Goal: Transaction & Acquisition: Book appointment/travel/reservation

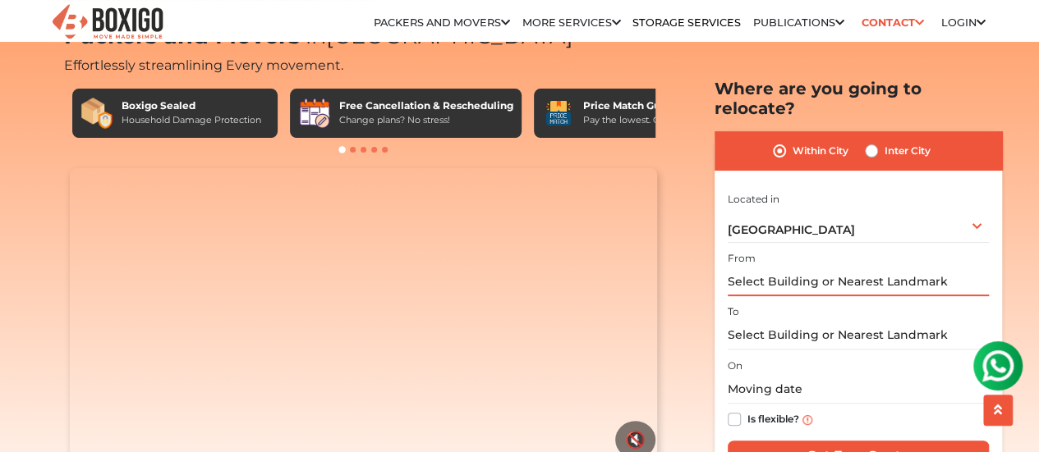
click at [854, 271] on input "text" at bounding box center [858, 282] width 261 height 29
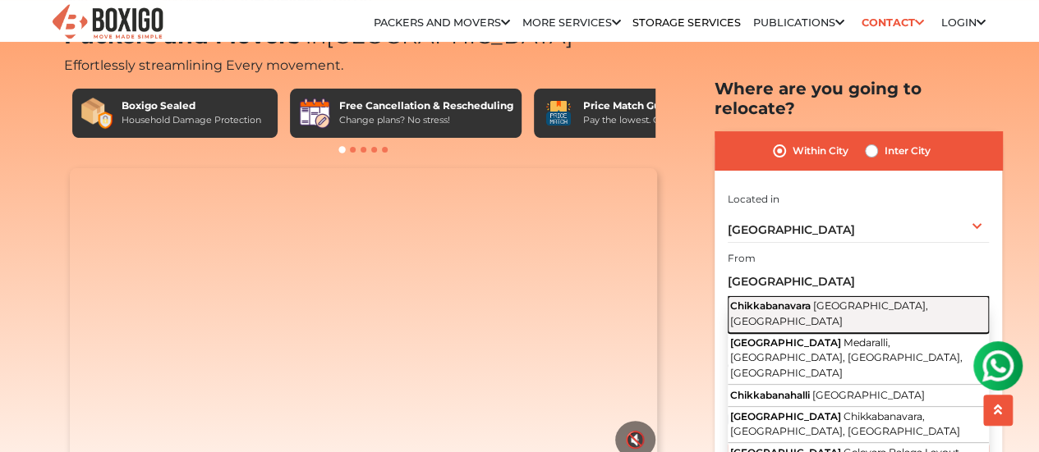
click at [810, 300] on span "Chikkabanavara" at bounding box center [770, 306] width 80 height 12
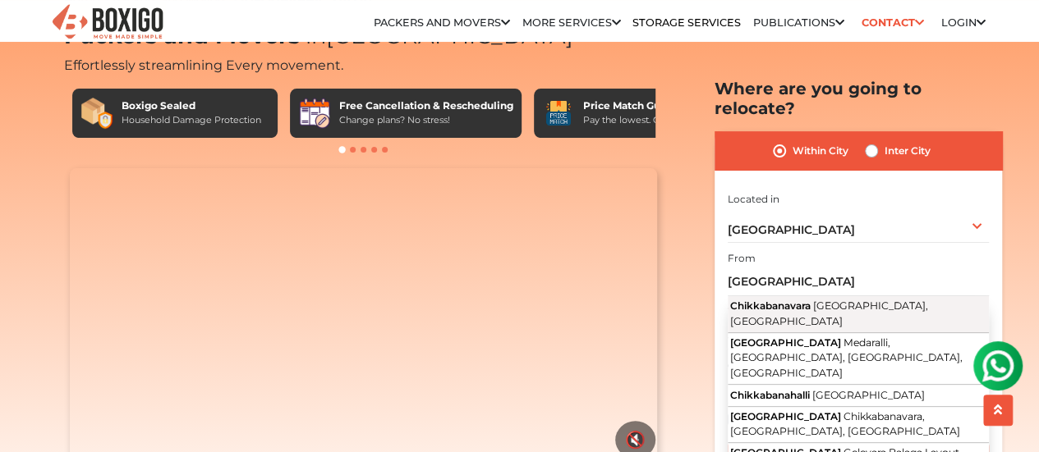
type input "Chikkabanavara, [GEOGRAPHIC_DATA], [GEOGRAPHIC_DATA]"
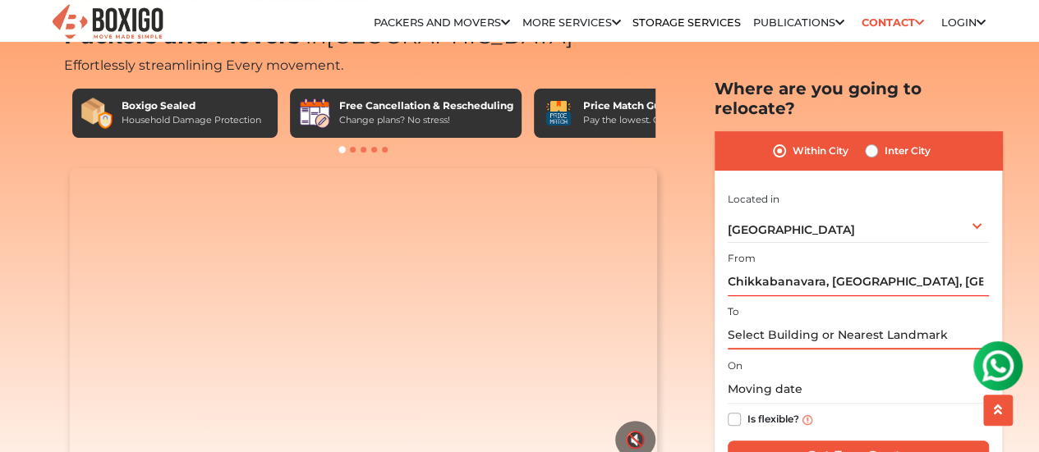
click at [808, 321] on input "text" at bounding box center [858, 335] width 261 height 29
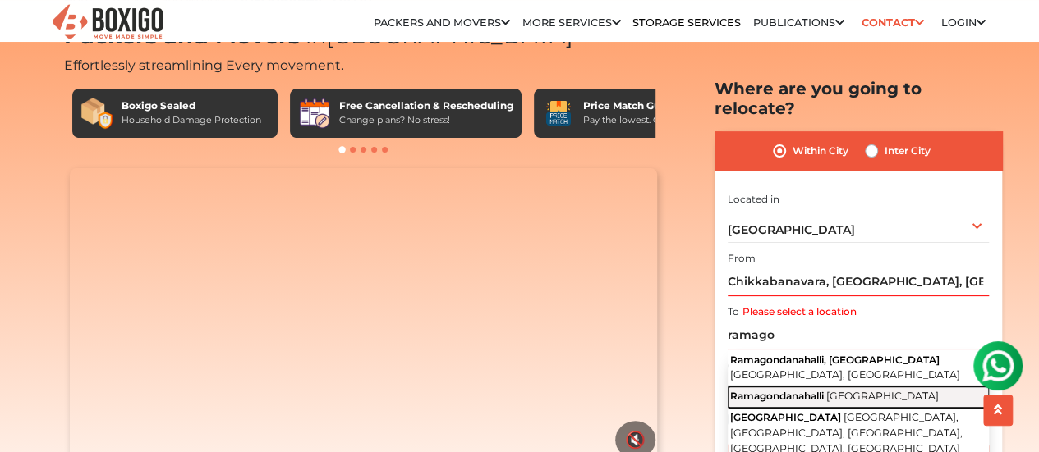
click at [808, 390] on span "Ramagondanahalli" at bounding box center [777, 396] width 94 height 12
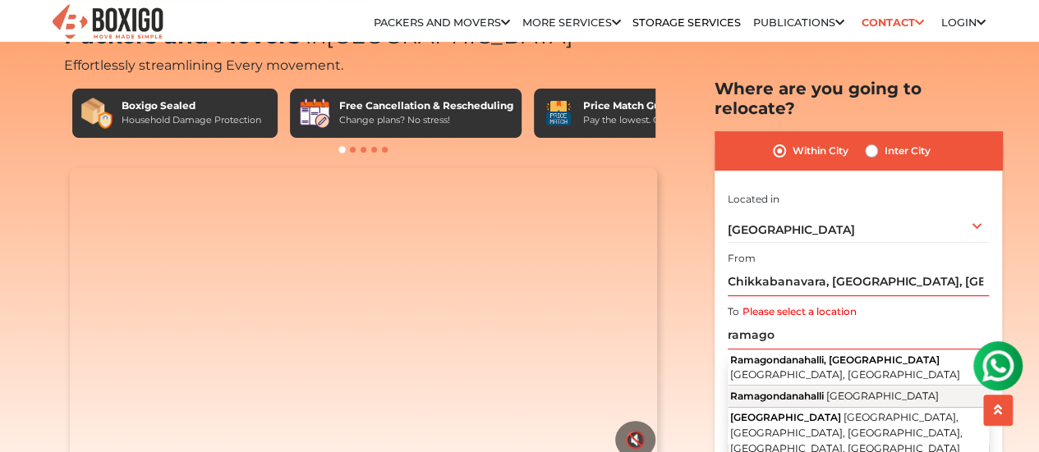
type input "Ramagondanahalli, [GEOGRAPHIC_DATA]"
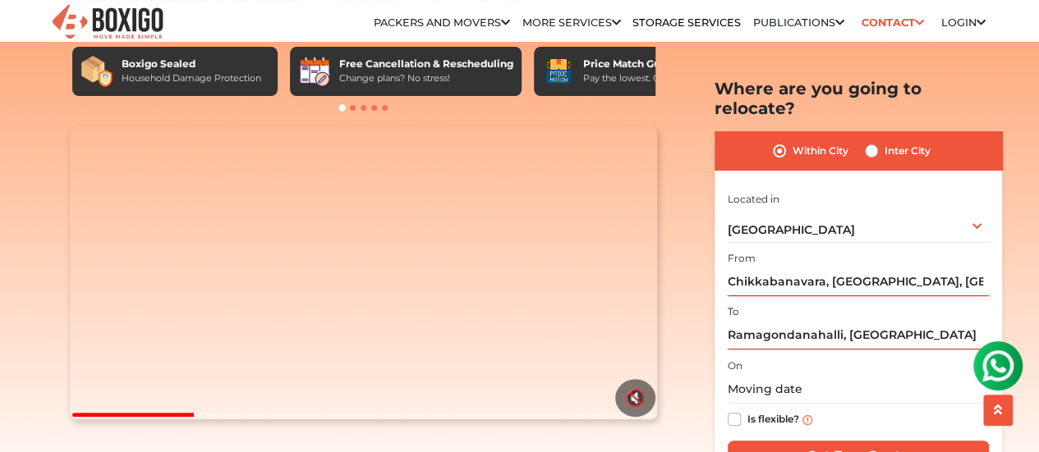
scroll to position [108, 0]
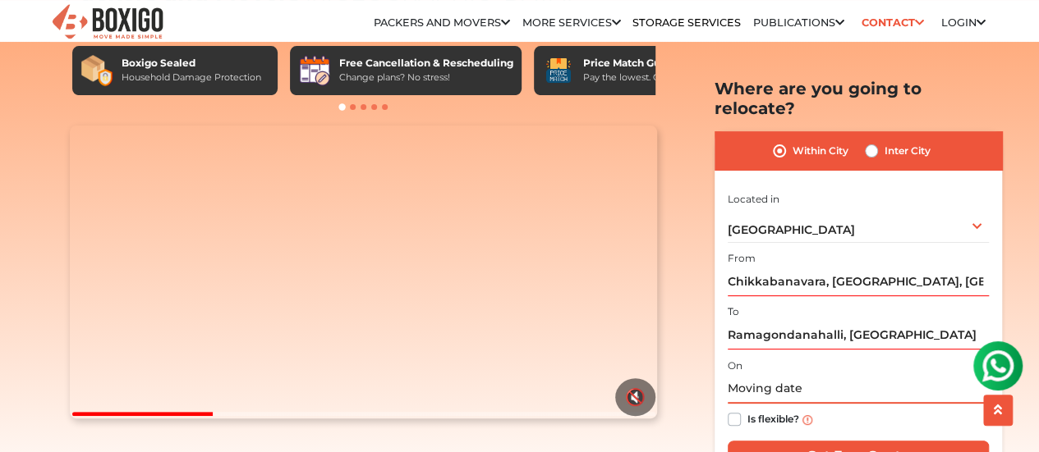
click at [746, 375] on input "text" at bounding box center [858, 389] width 261 height 29
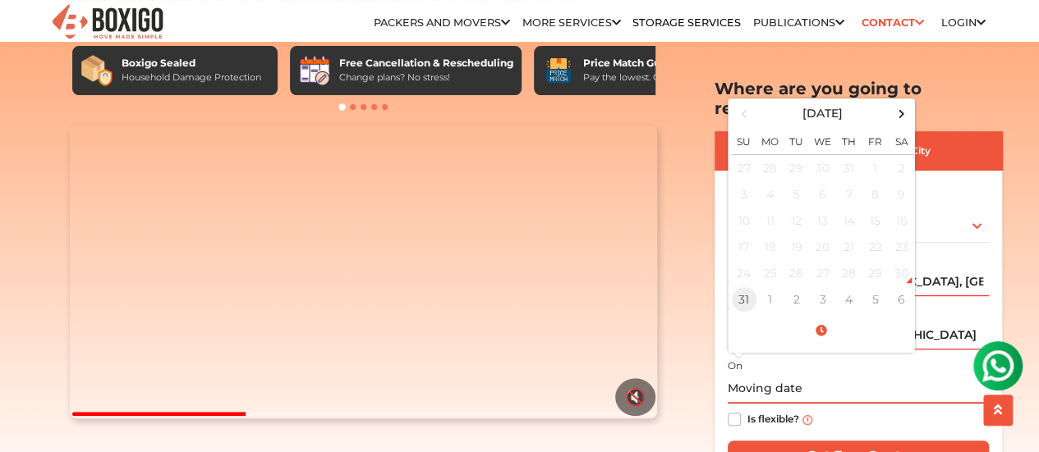
click at [743, 287] on td "31" at bounding box center [744, 300] width 26 height 26
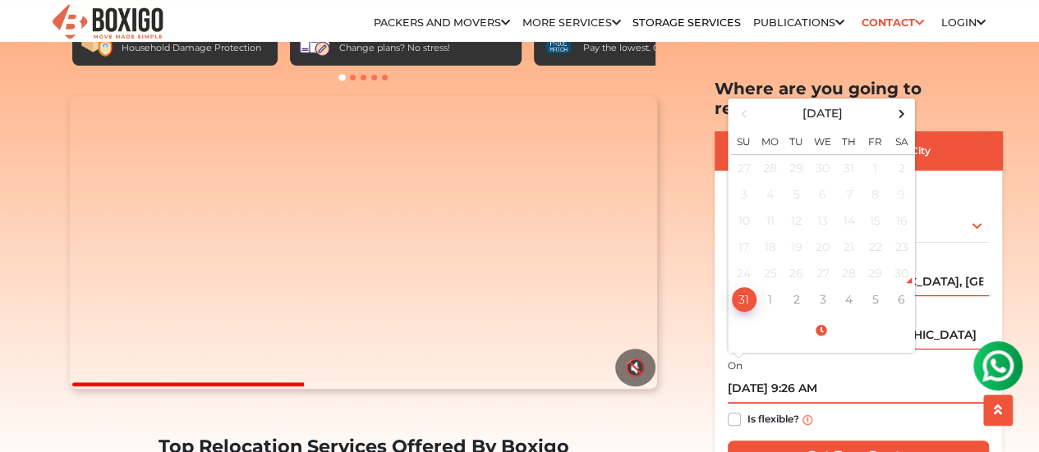
click at [795, 375] on input "08/31/2025 9:26 AM" at bounding box center [858, 389] width 261 height 29
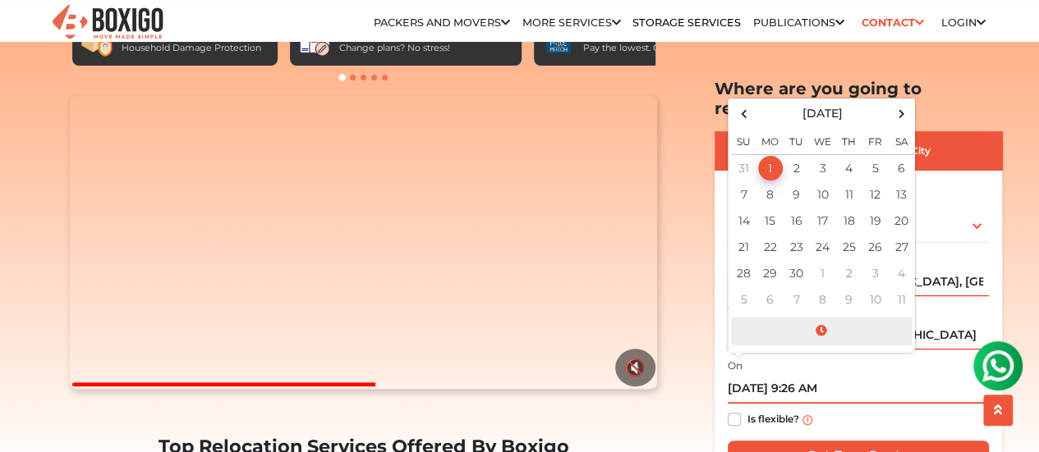
click at [820, 317] on span at bounding box center [821, 331] width 181 height 29
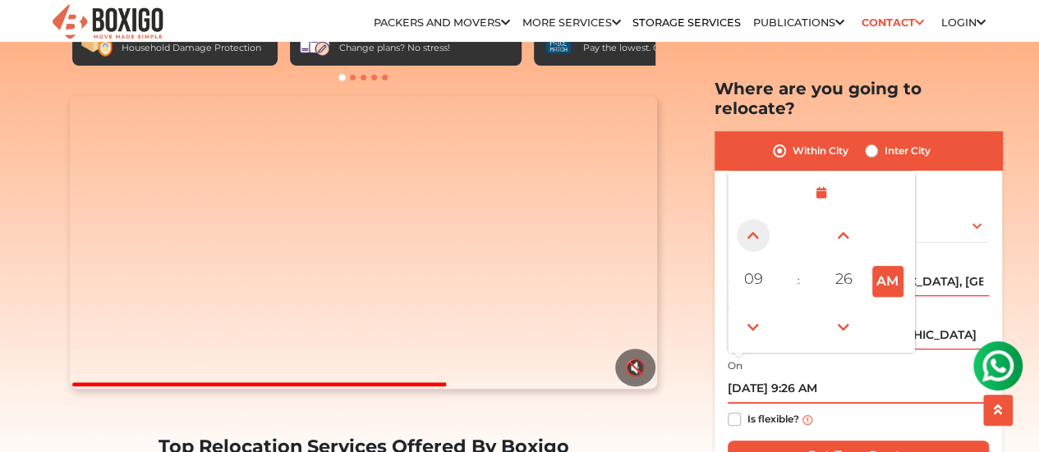
click at [755, 216] on link at bounding box center [753, 235] width 38 height 38
click at [842, 221] on span at bounding box center [843, 234] width 33 height 33
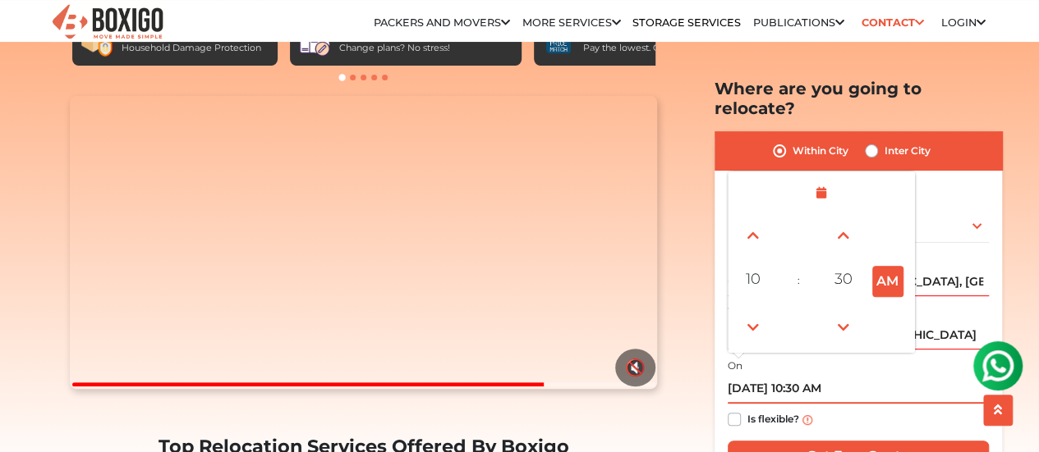
click at [735, 375] on input "09/01/2025 10:30 AM" at bounding box center [858, 389] width 261 height 29
click at [827, 179] on span at bounding box center [821, 193] width 181 height 29
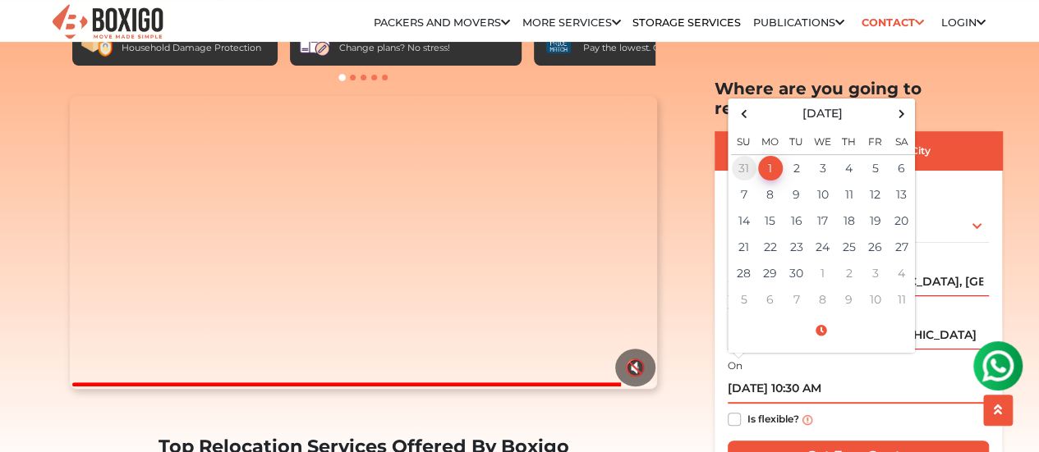
click at [748, 154] on td "31" at bounding box center [744, 167] width 26 height 27
type input "08/31/2025 10:30 AM"
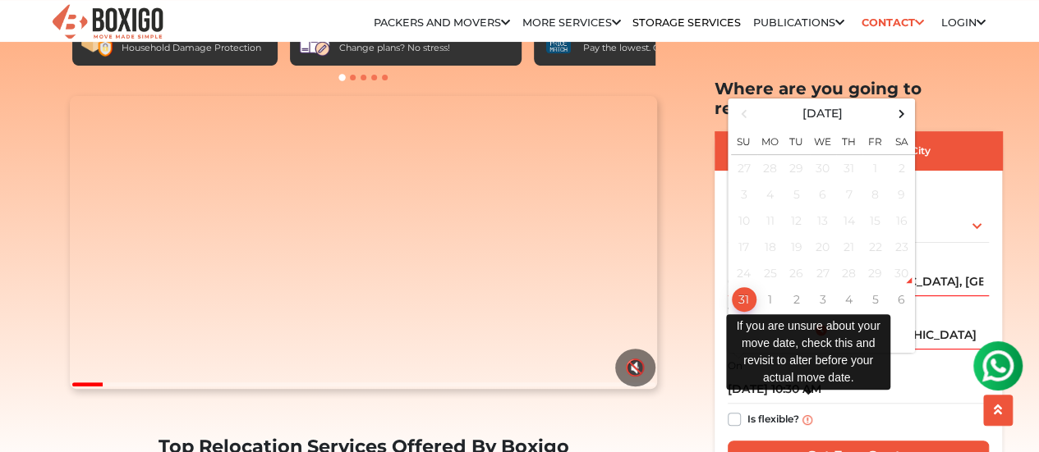
click at [804, 415] on img at bounding box center [807, 420] width 10 height 10
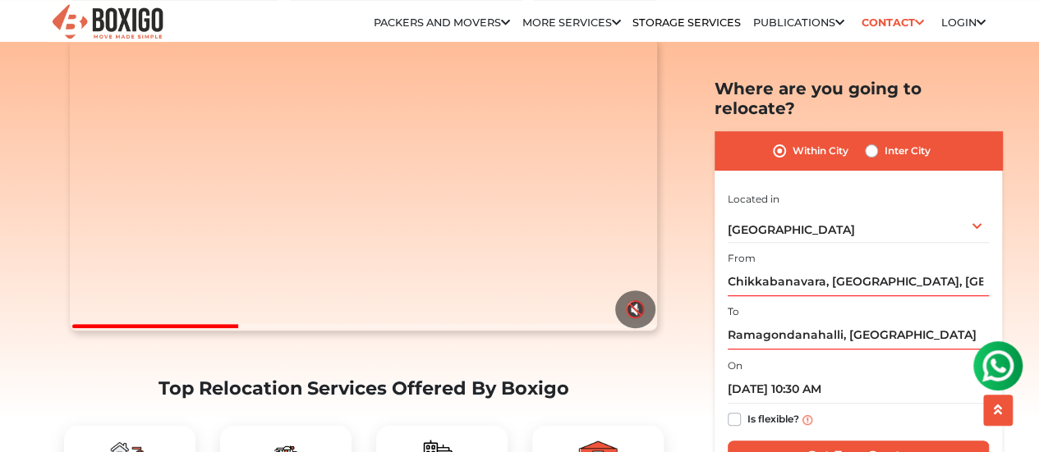
scroll to position [201, 0]
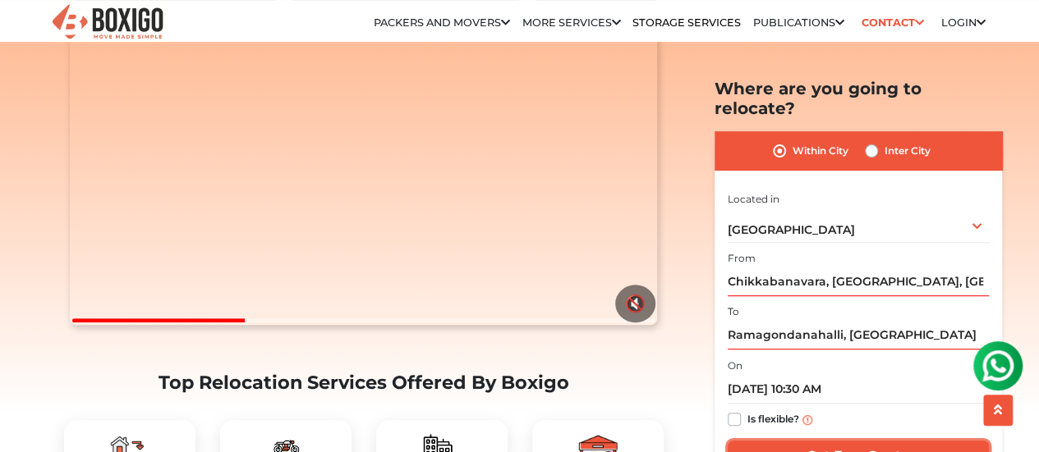
click at [812, 441] on input "Get Free Quote" at bounding box center [858, 456] width 261 height 31
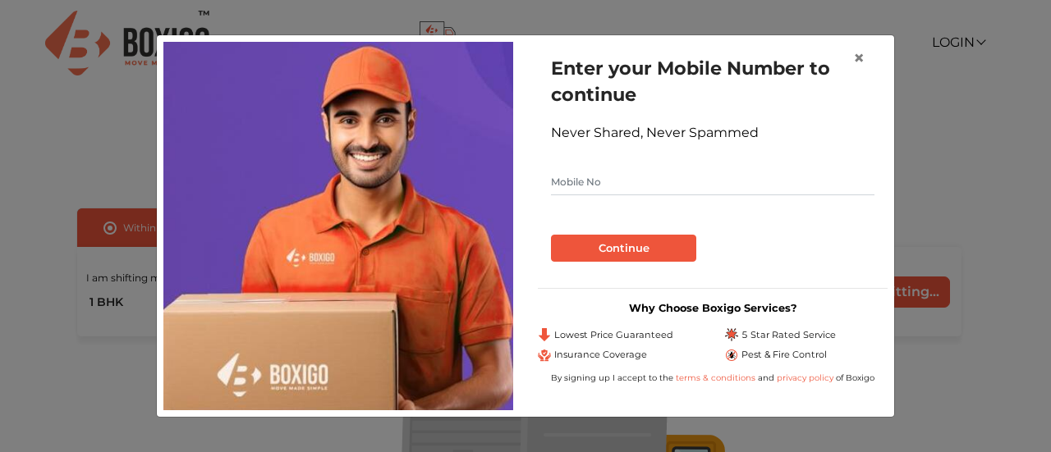
click at [686, 199] on form "Enter your Mobile Number to continue Never Shared, Never Spammed Continue" at bounding box center [713, 158] width 324 height 207
click at [682, 184] on input "text" at bounding box center [713, 182] width 324 height 26
type input "7708913311"
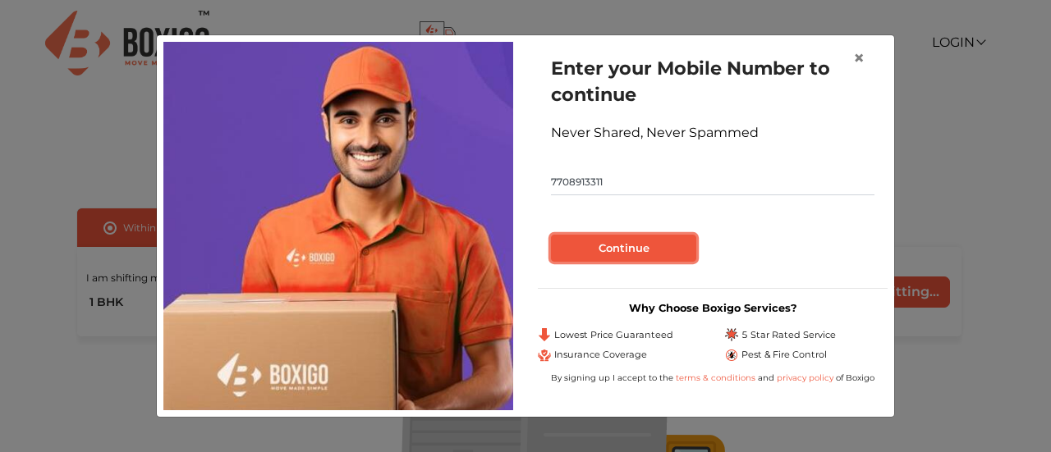
click at [635, 244] on button "Continue" at bounding box center [623, 249] width 145 height 28
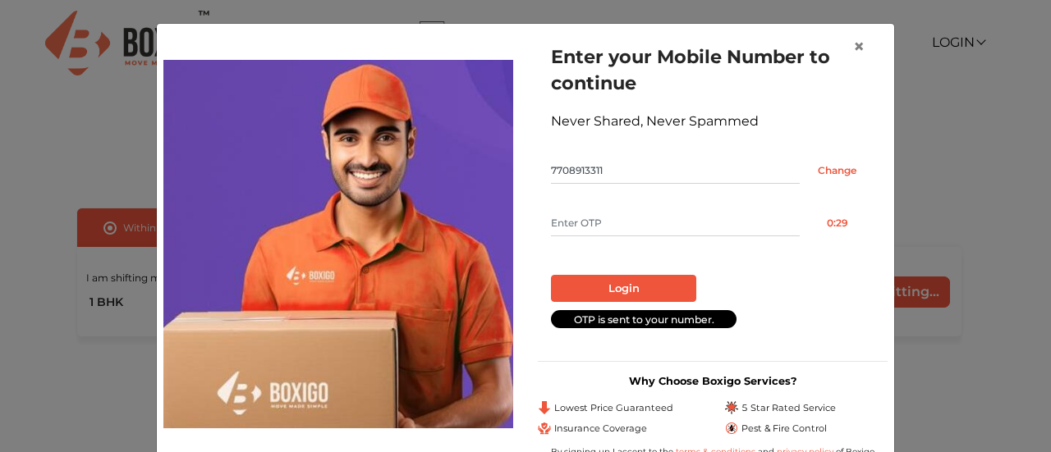
click at [627, 224] on input "text" at bounding box center [675, 223] width 249 height 26
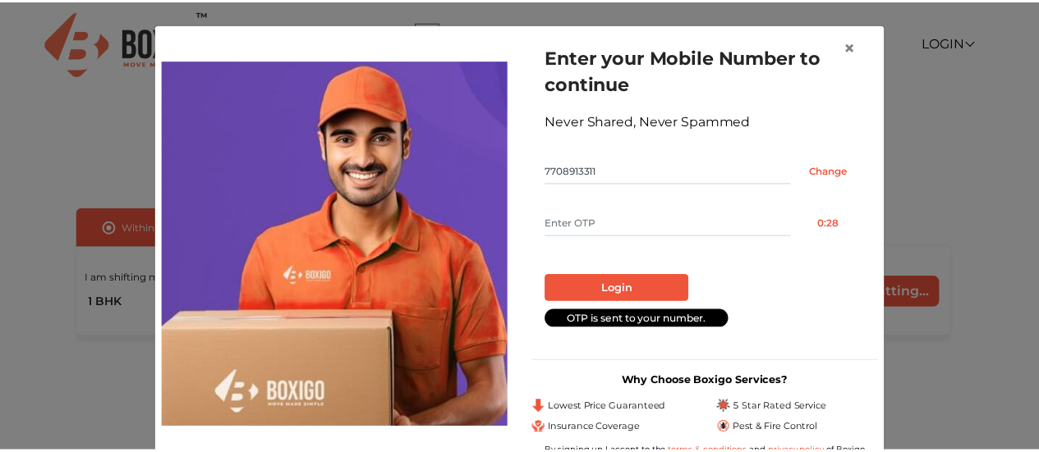
scroll to position [34, 0]
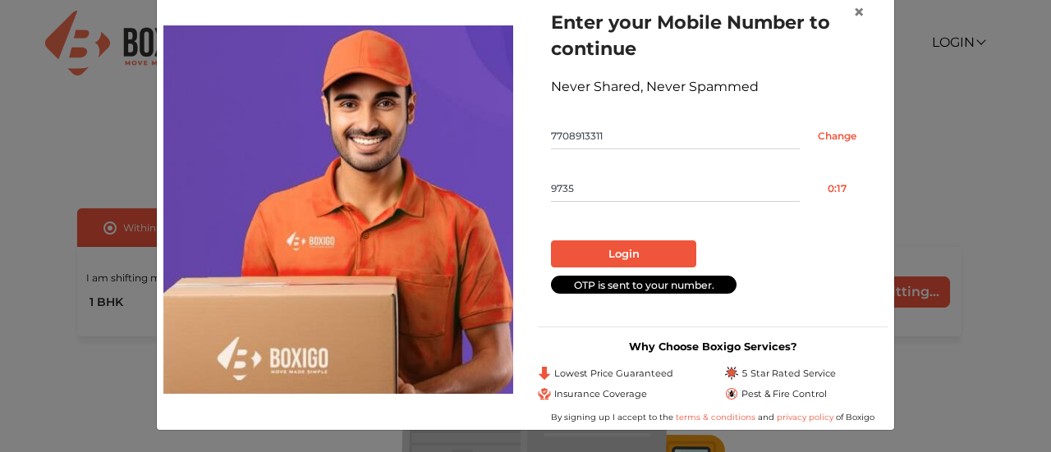
type input "9735"
click at [614, 261] on button "Login" at bounding box center [623, 255] width 145 height 28
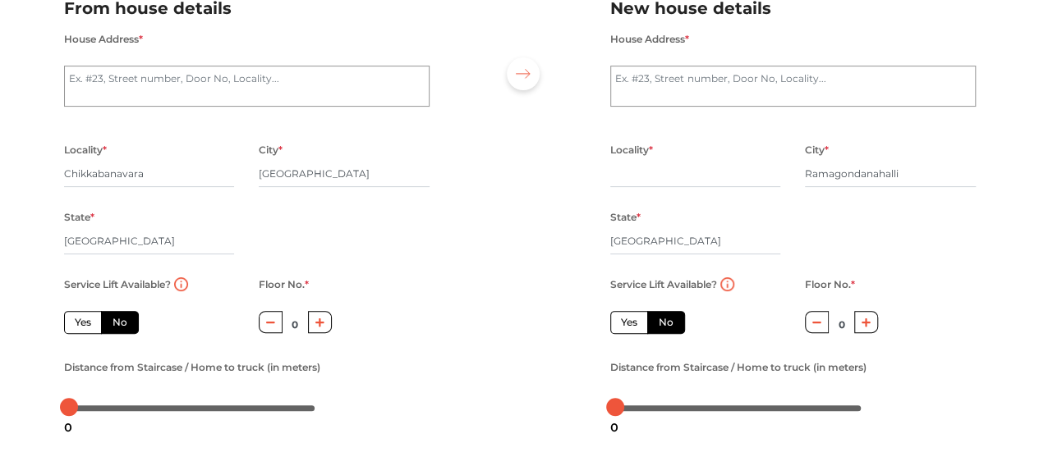
scroll to position [140, 0]
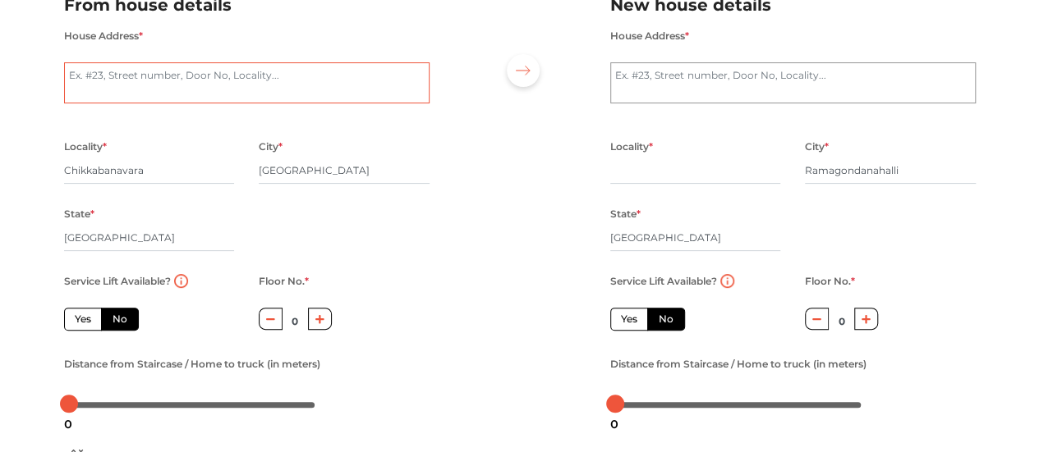
click at [259, 80] on textarea "House Address *" at bounding box center [246, 82] width 365 height 41
click at [322, 320] on icon "button" at bounding box center [319, 319] width 9 height 9
type input "2"
click at [867, 330] on button "button" at bounding box center [866, 319] width 24 height 22
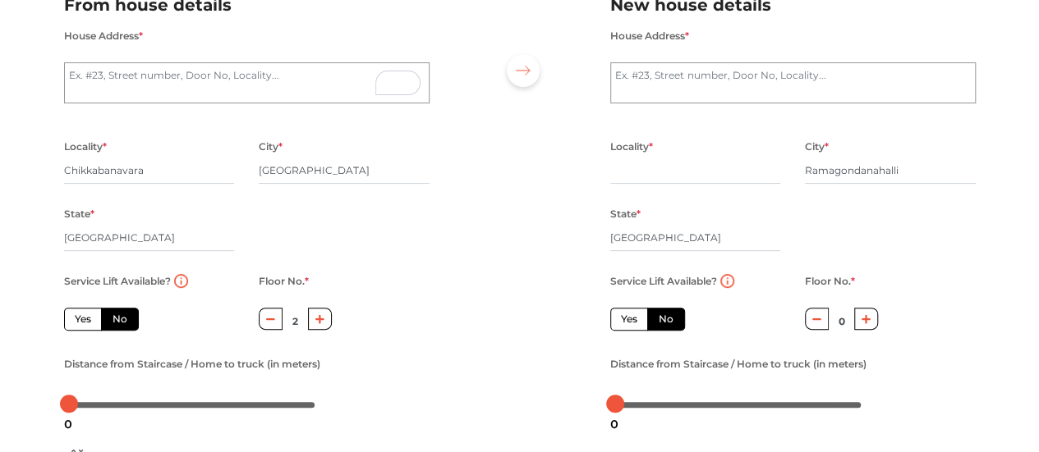
type input "1"
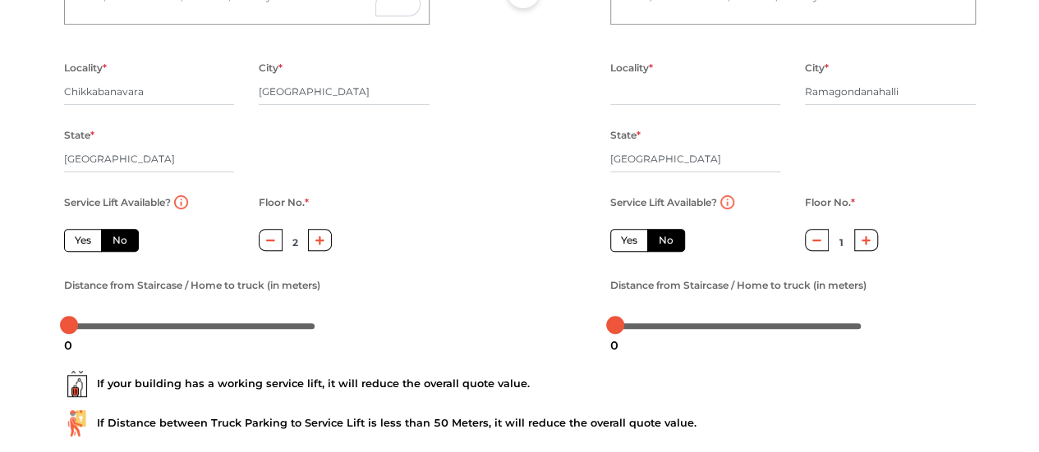
scroll to position [222, 0]
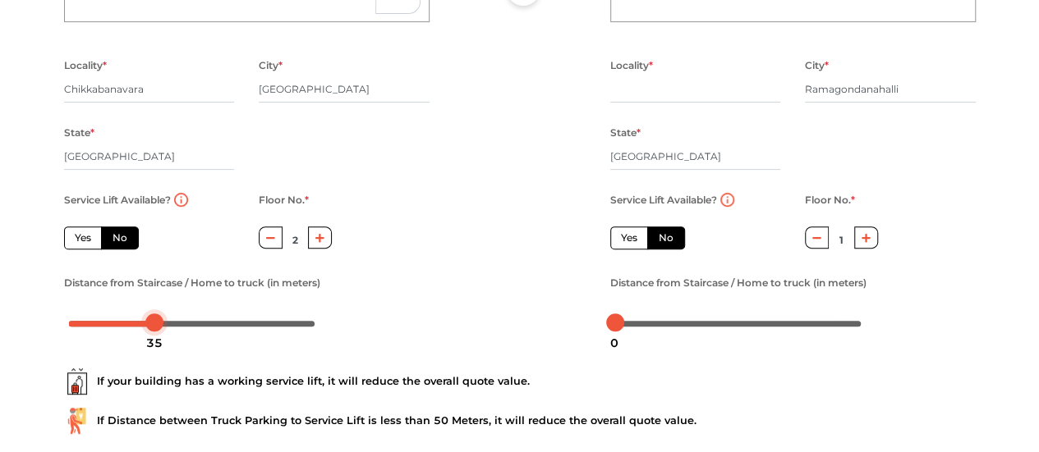
drag, startPoint x: 69, startPoint y: 325, endPoint x: 154, endPoint y: 324, distance: 85.4
click at [154, 324] on div at bounding box center [154, 323] width 18 height 18
drag, startPoint x: 612, startPoint y: 324, endPoint x: 653, endPoint y: 329, distance: 41.4
click at [653, 231] on body "Plan your move Enter your floor info Add your inventory Your move summary My Mo…" at bounding box center [519, 4] width 1039 height 452
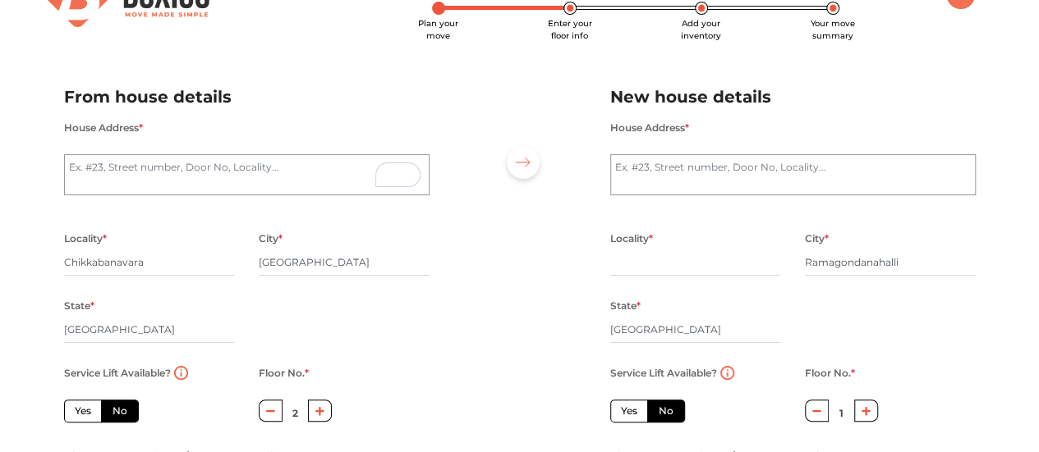
scroll to position [45, 0]
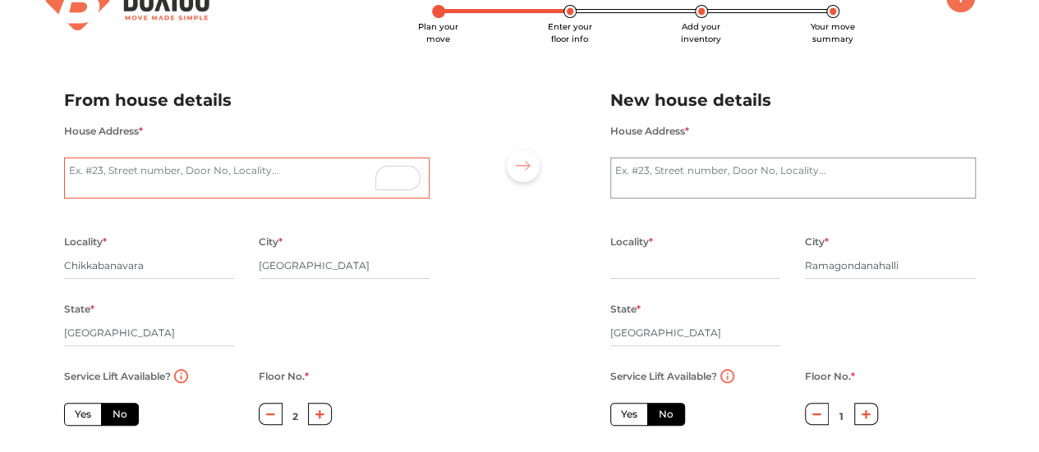
click at [164, 171] on textarea "House Address *" at bounding box center [246, 178] width 365 height 41
type textarea "2"
type textarea "no 13, 2nd floor, MM Layout"
click at [661, 164] on textarea "House Address *" at bounding box center [792, 178] width 365 height 41
type textarea "[STREET_ADDRESS][PERSON_NAME]"
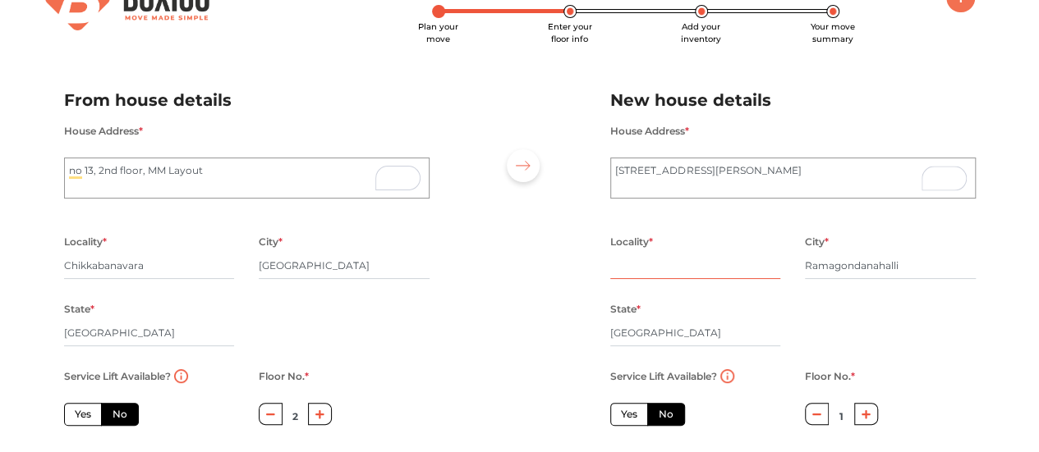
click at [641, 270] on input "text" at bounding box center [695, 266] width 171 height 26
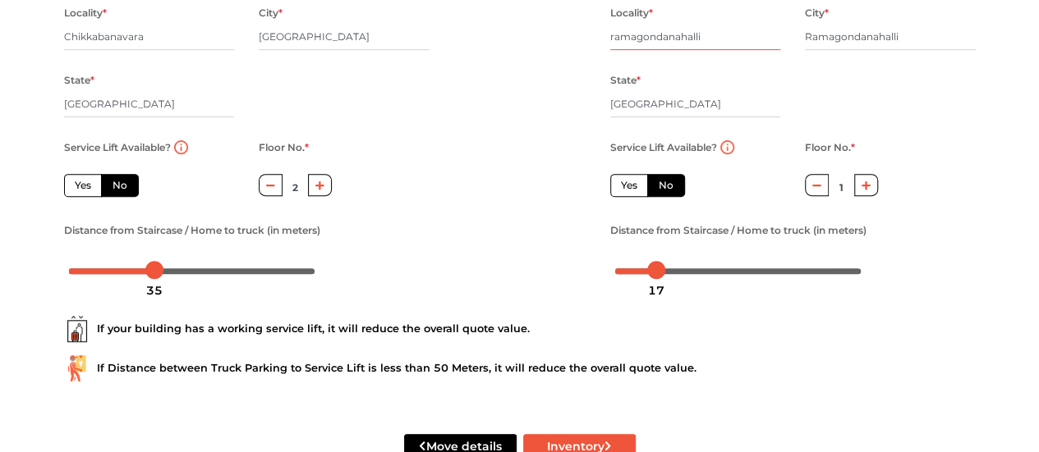
scroll to position [324, 0]
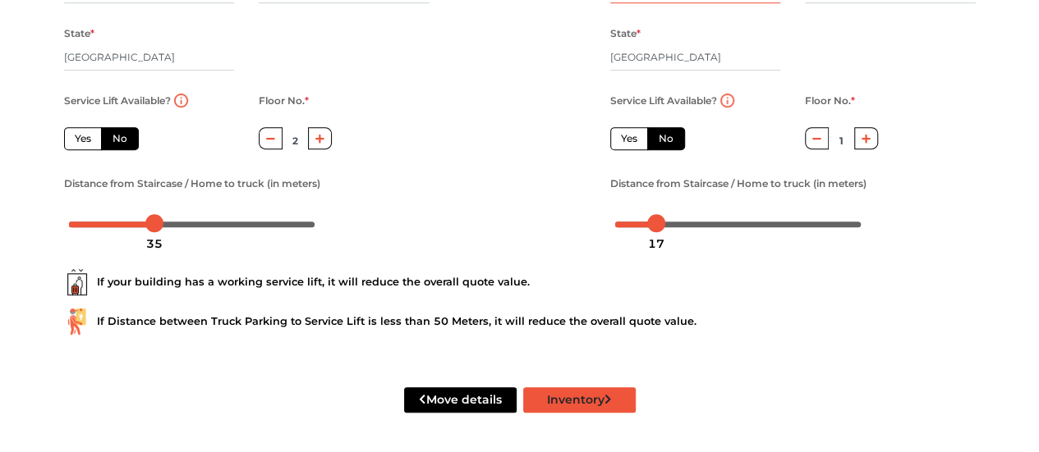
type input "ramagondanahalli"
click at [591, 397] on button "Inventory" at bounding box center [579, 400] width 112 height 25
radio input "true"
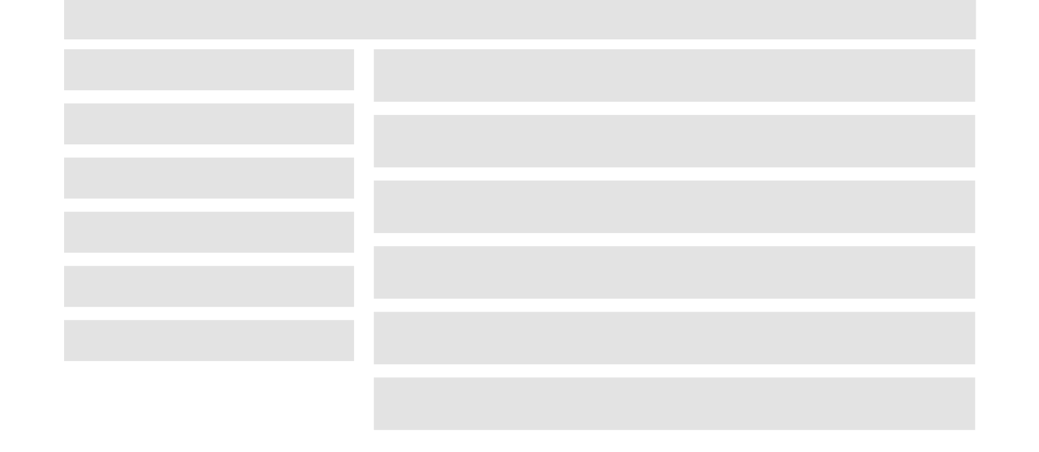
scroll to position [107, 0]
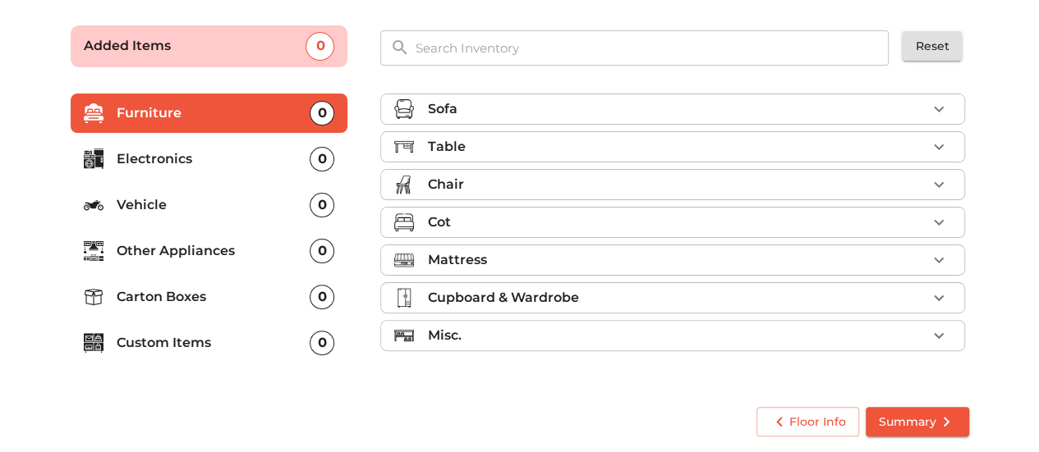
click at [792, 108] on div "Sofa" at bounding box center [676, 109] width 499 height 20
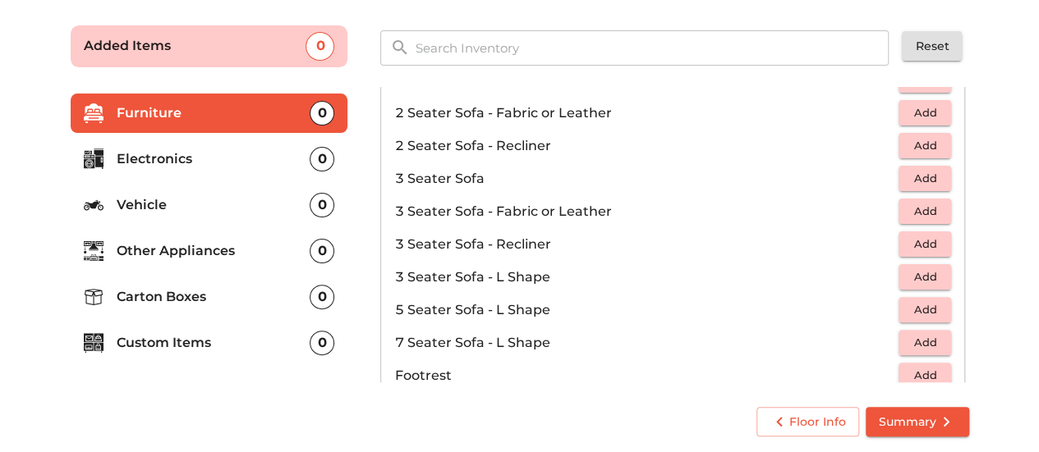
scroll to position [0, 0]
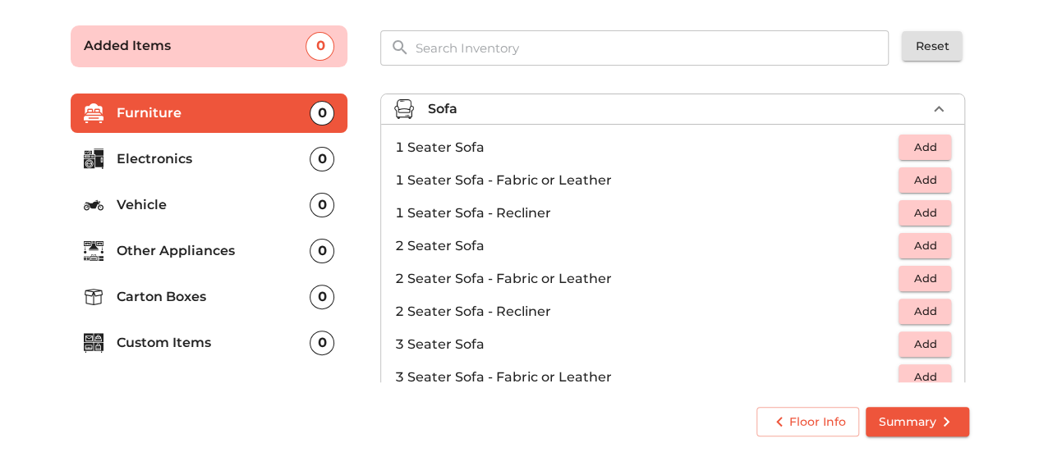
click at [797, 103] on div "Sofa" at bounding box center [676, 109] width 499 height 20
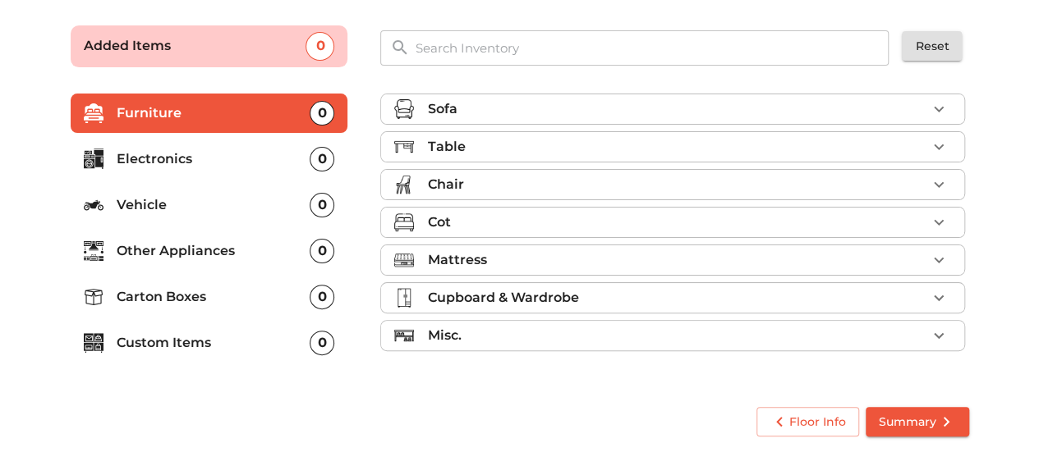
click at [723, 152] on div "Table" at bounding box center [676, 147] width 499 height 20
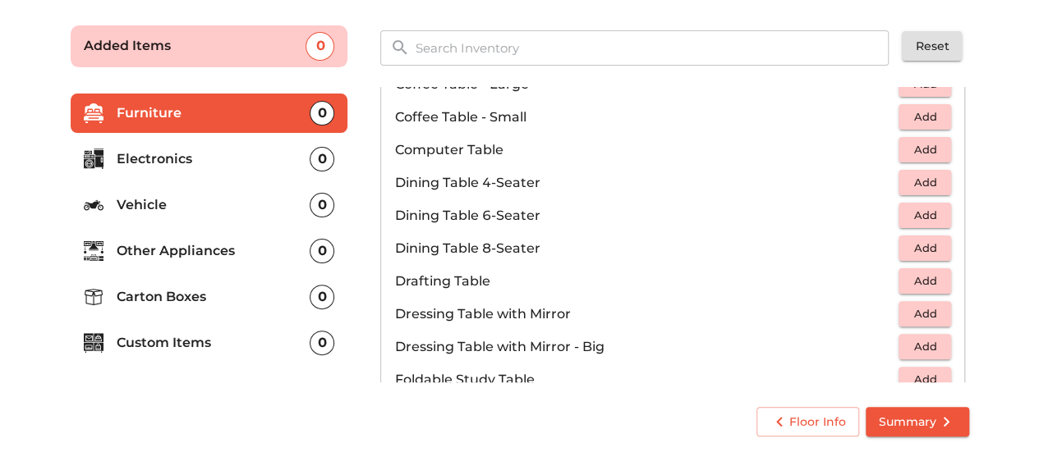
scroll to position [346, 0]
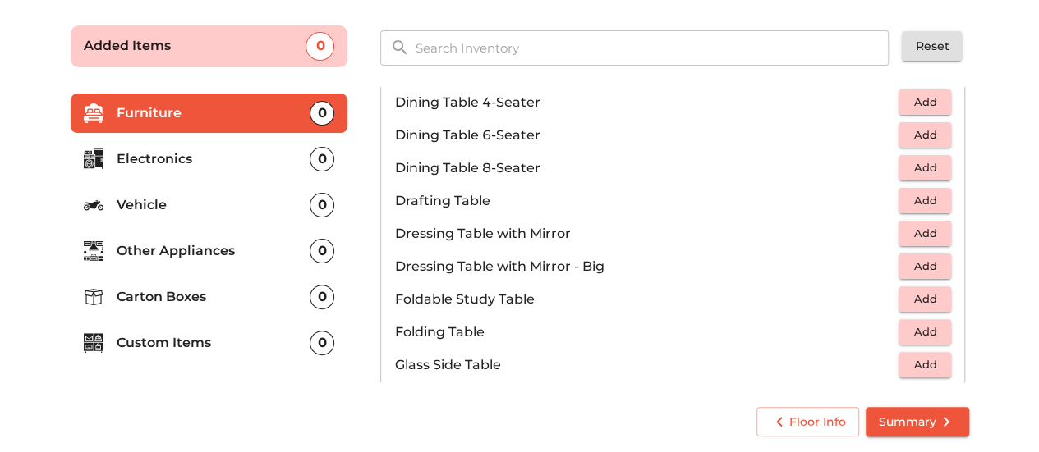
click at [916, 231] on span "Add" at bounding box center [925, 233] width 36 height 19
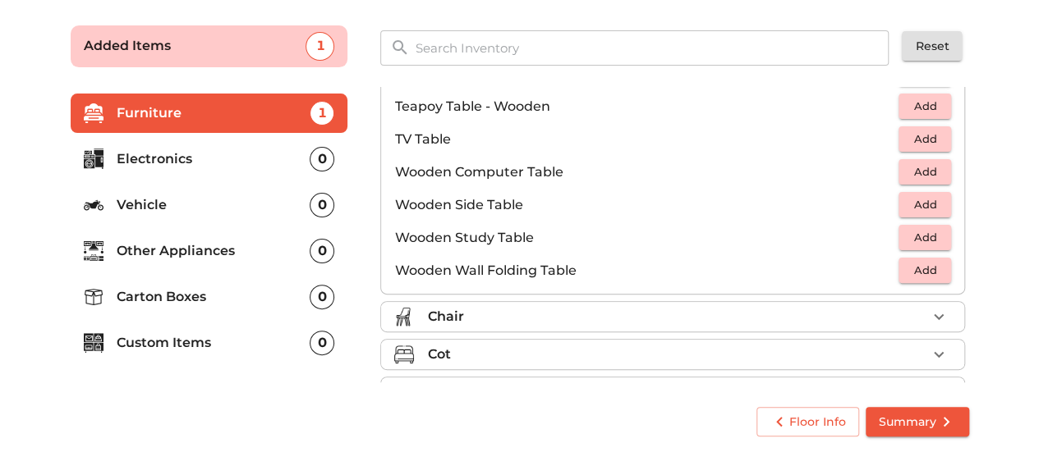
scroll to position [1032, 0]
click at [864, 310] on div "Chair" at bounding box center [676, 316] width 499 height 20
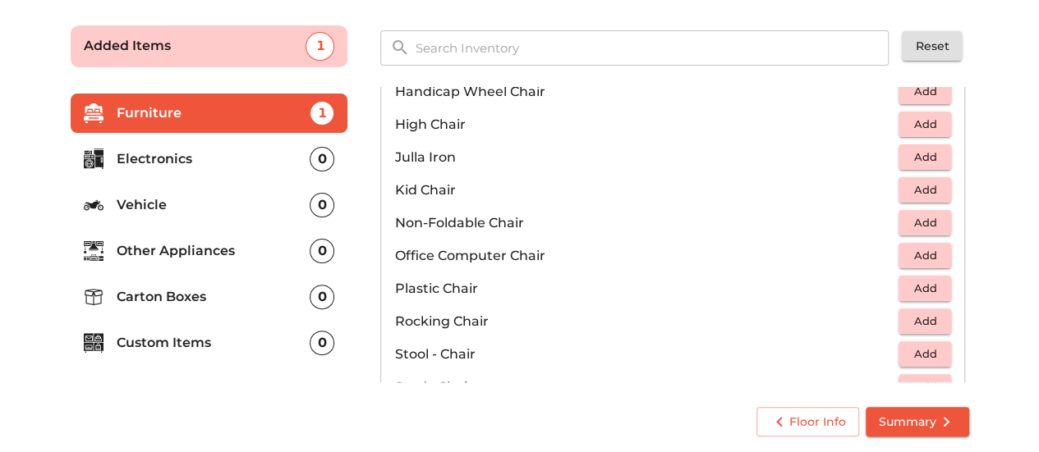
scroll to position [427, 0]
click at [926, 283] on span "Add" at bounding box center [925, 288] width 36 height 19
click at [938, 280] on icon "button" at bounding box center [939, 289] width 20 height 20
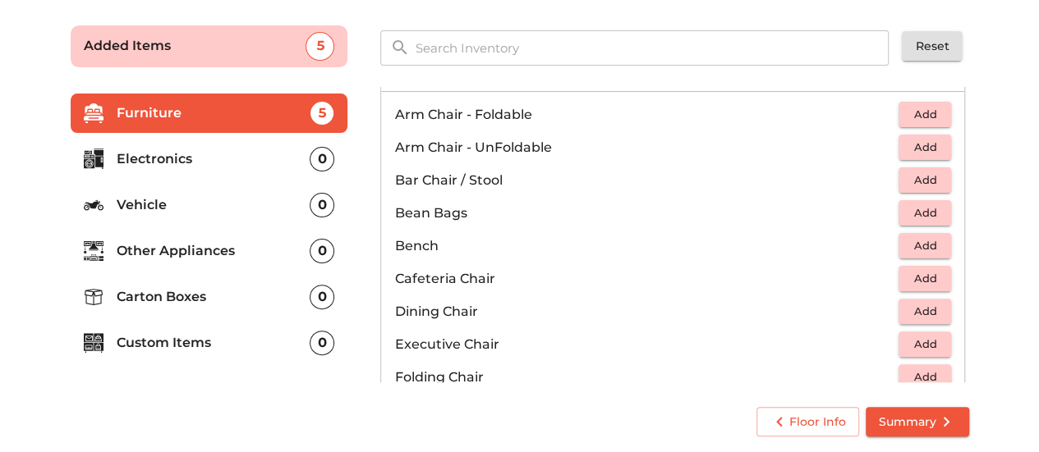
scroll to position [108, 0]
click at [923, 209] on span "Add" at bounding box center [925, 213] width 36 height 19
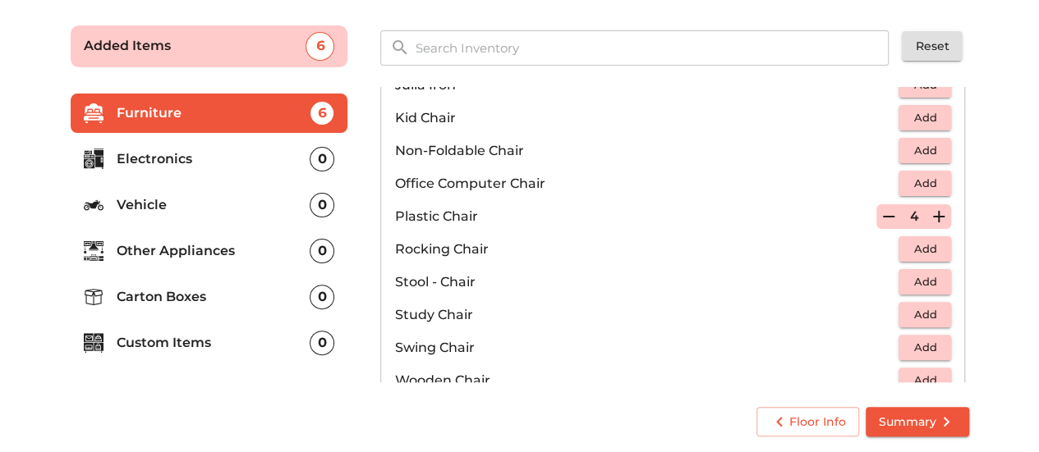
scroll to position [682, 0]
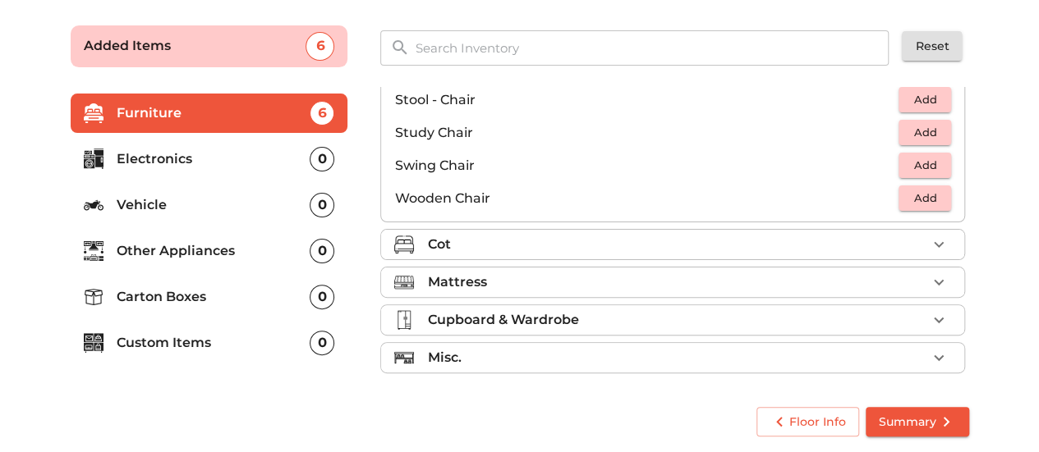
click at [854, 242] on div "Cot" at bounding box center [676, 245] width 499 height 20
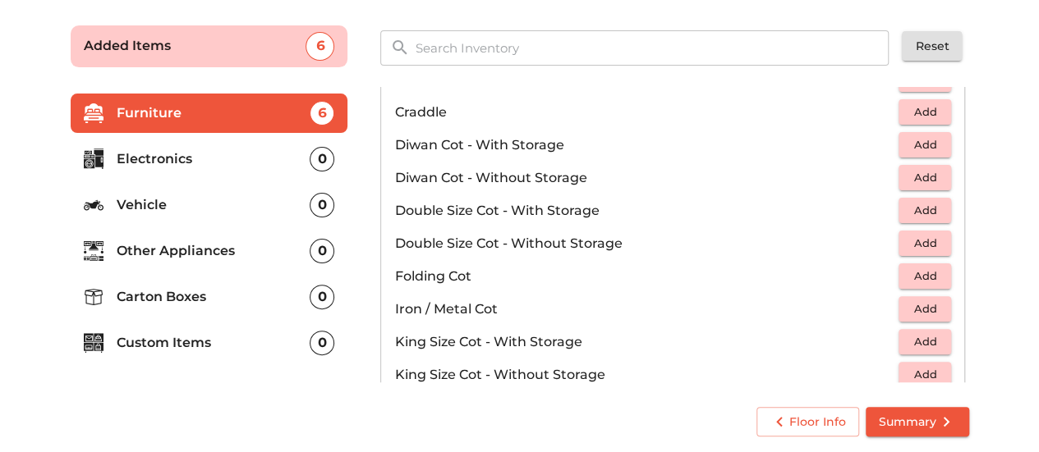
scroll to position [216, 0]
click at [939, 237] on button "Add" at bounding box center [924, 241] width 53 height 25
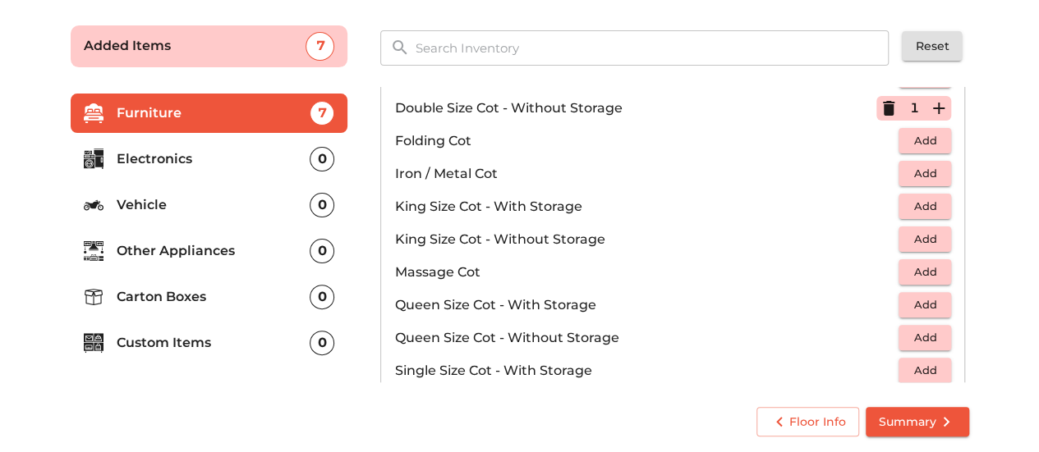
scroll to position [351, 0]
click at [937, 134] on button "Add" at bounding box center [924, 139] width 53 height 25
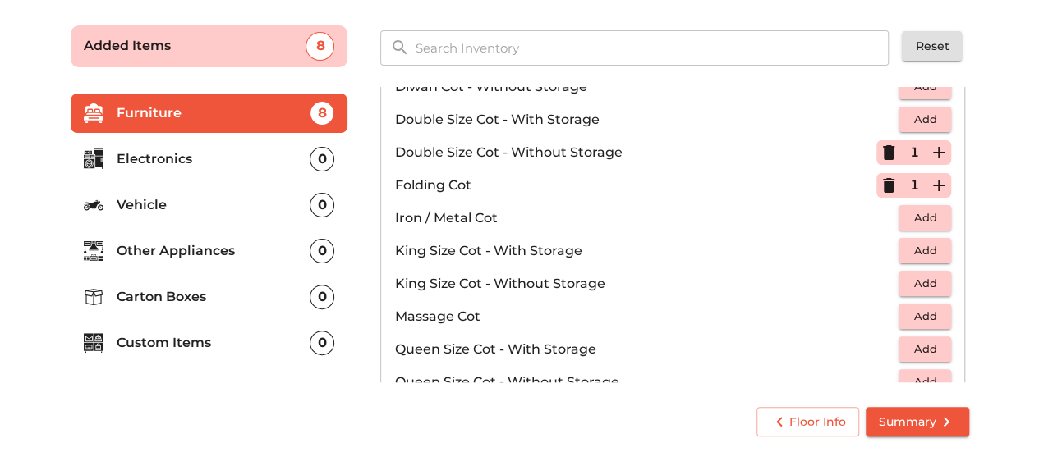
scroll to position [290, 0]
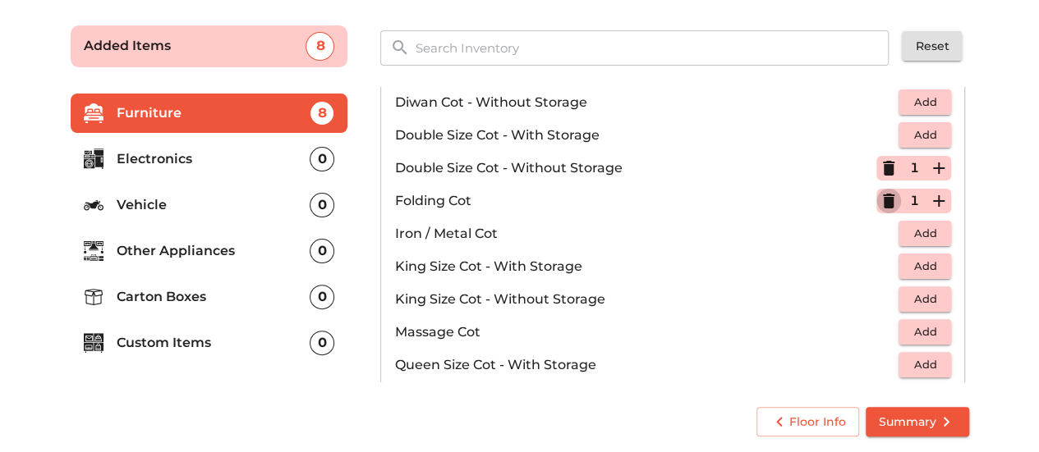
click at [883, 202] on icon "button" at bounding box center [888, 201] width 11 height 15
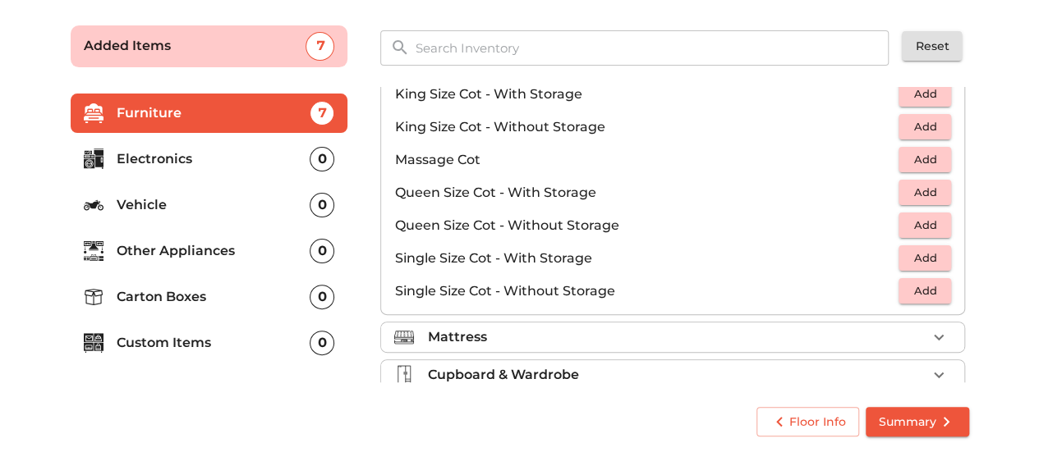
scroll to position [467, 0]
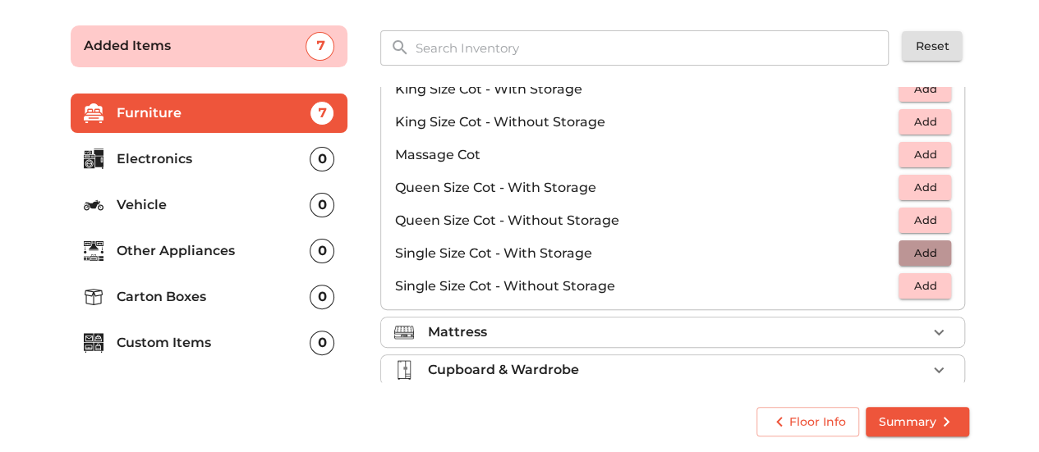
click at [923, 256] on span "Add" at bounding box center [925, 253] width 36 height 19
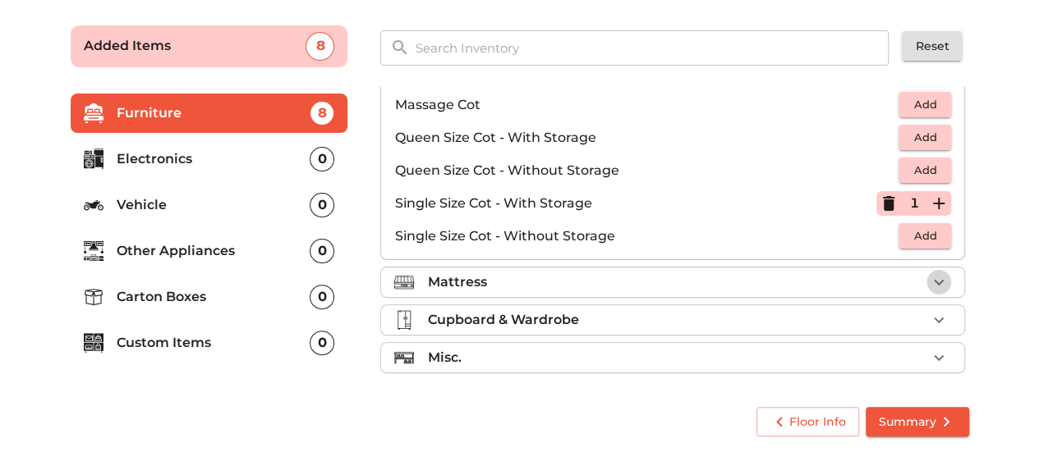
click at [929, 282] on icon "button" at bounding box center [939, 283] width 20 height 20
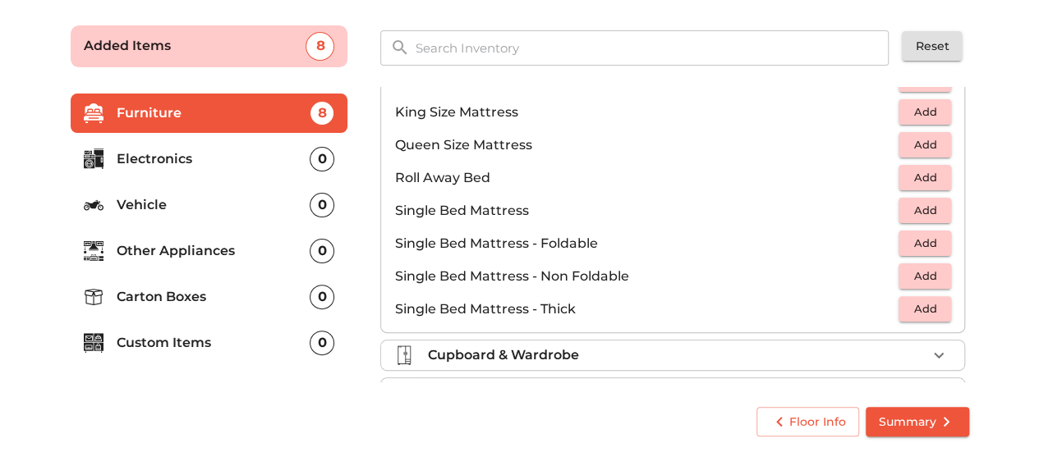
scroll to position [284, 0]
click at [913, 171] on span "Add" at bounding box center [925, 178] width 36 height 19
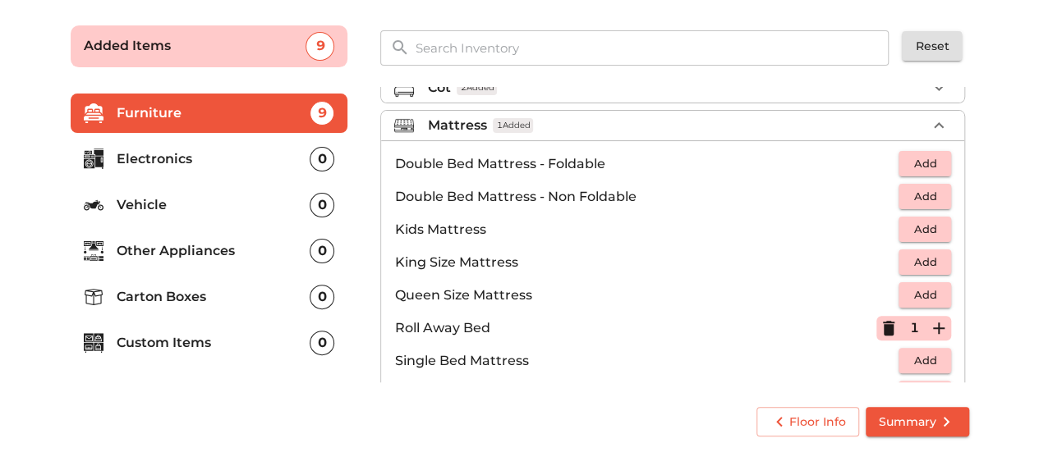
scroll to position [128, 0]
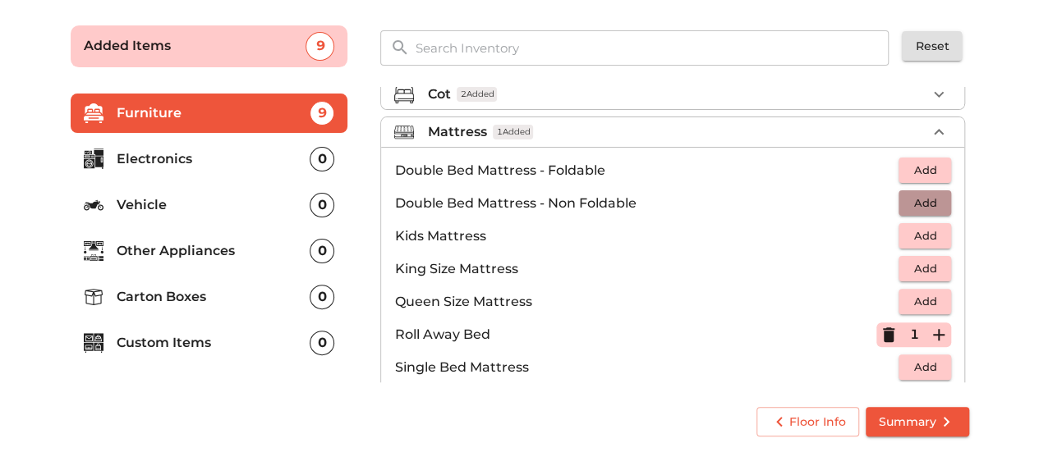
click at [934, 203] on span "Add" at bounding box center [925, 203] width 36 height 19
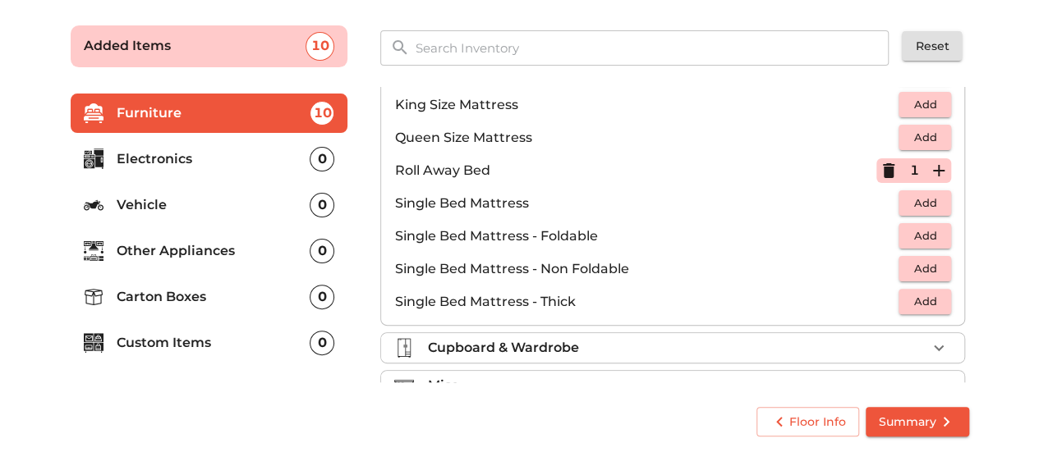
scroll to position [320, 0]
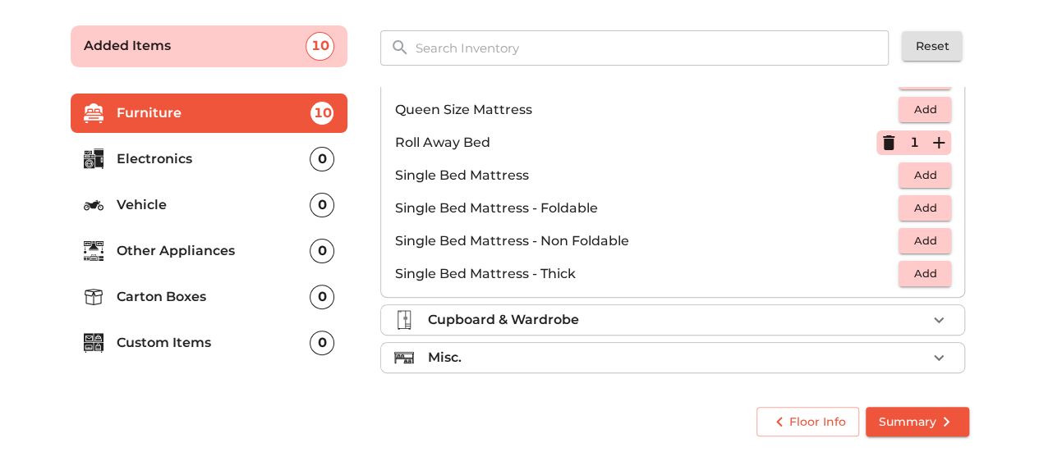
click at [887, 310] on div "Cupboard & Wardrobe" at bounding box center [676, 320] width 499 height 20
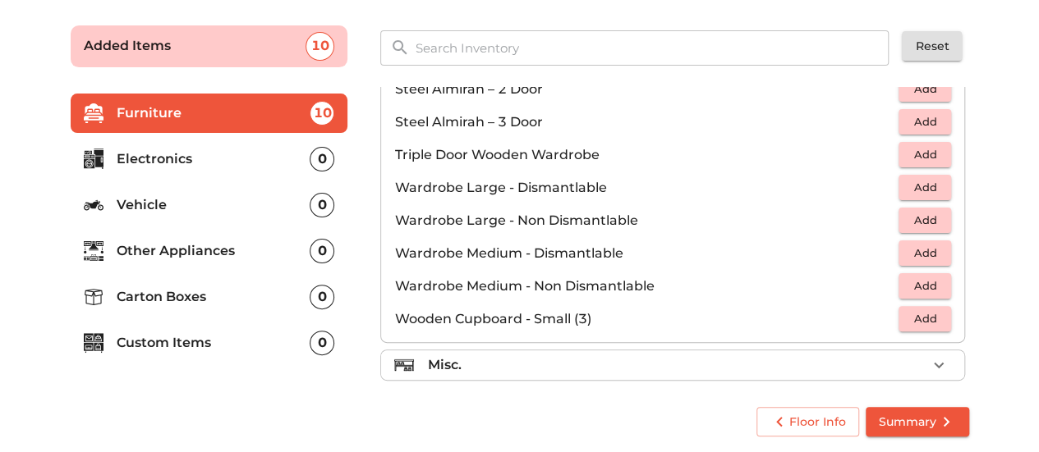
scroll to position [550, 0]
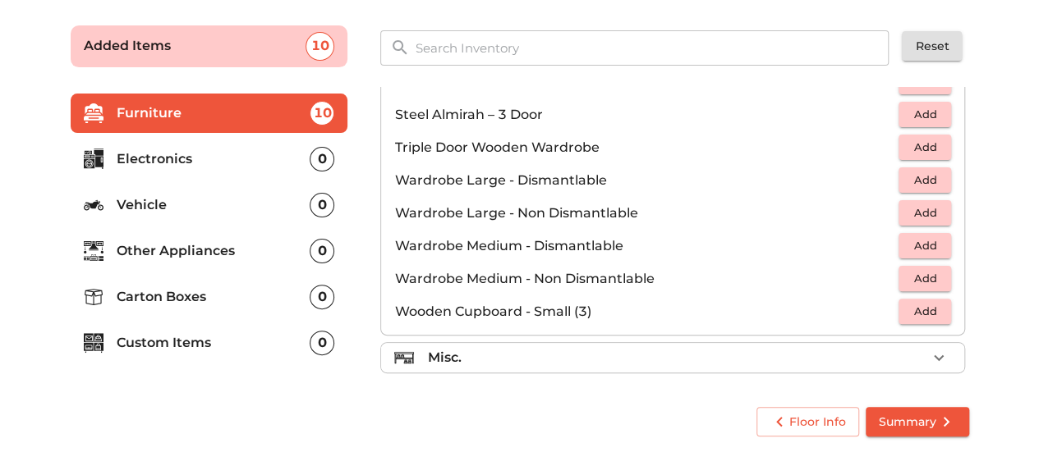
click at [774, 343] on li "Misc." at bounding box center [672, 358] width 583 height 30
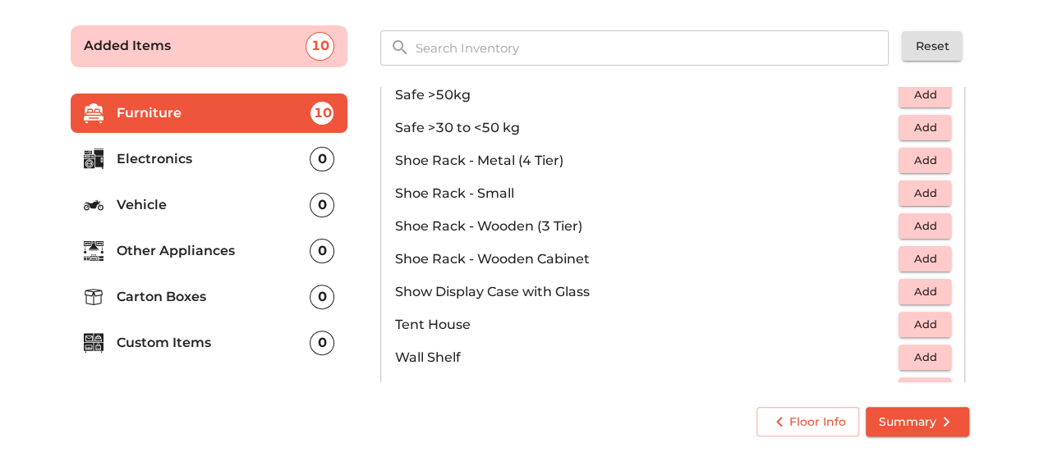
scroll to position [879, 0]
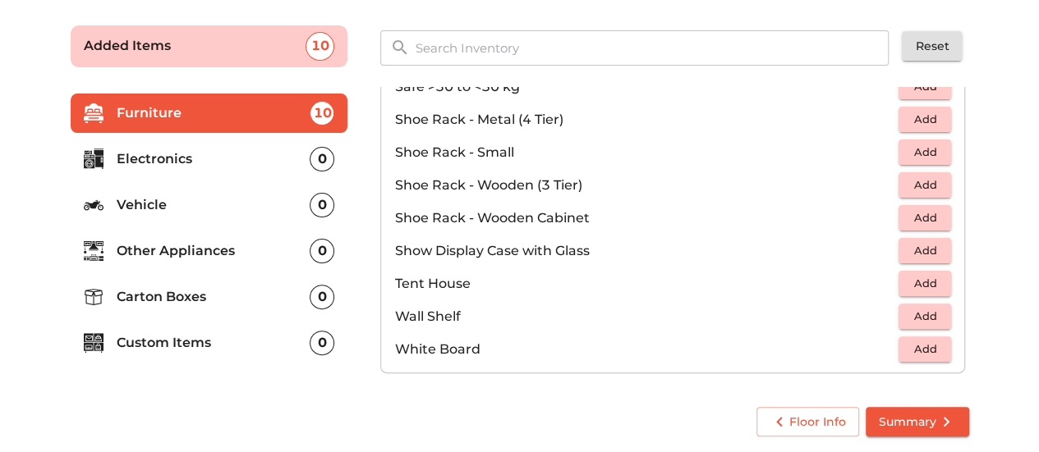
click at [216, 165] on p "Electronics" at bounding box center [214, 159] width 194 height 20
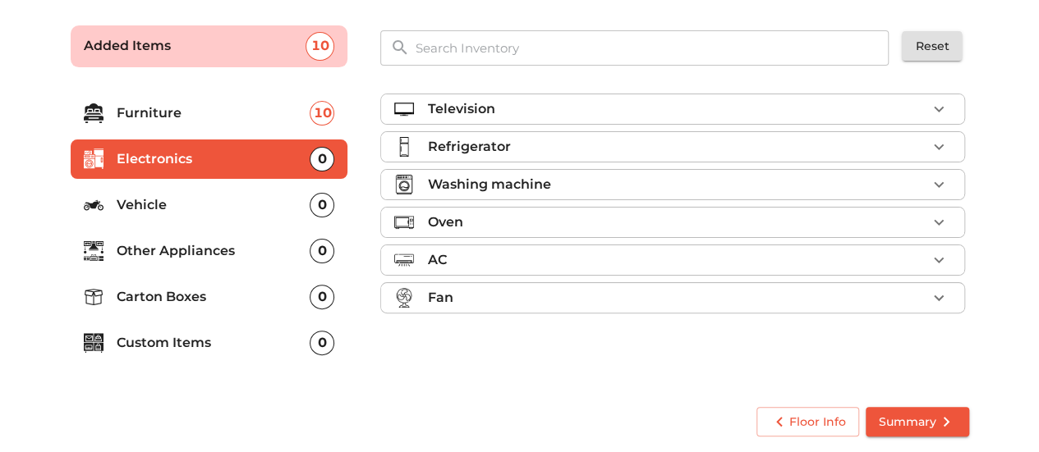
scroll to position [0, 0]
click at [769, 163] on ul "Television Refrigerator Washing machine Oven AC Fan" at bounding box center [672, 207] width 585 height 240
click at [762, 151] on div "Refrigerator" at bounding box center [676, 147] width 499 height 20
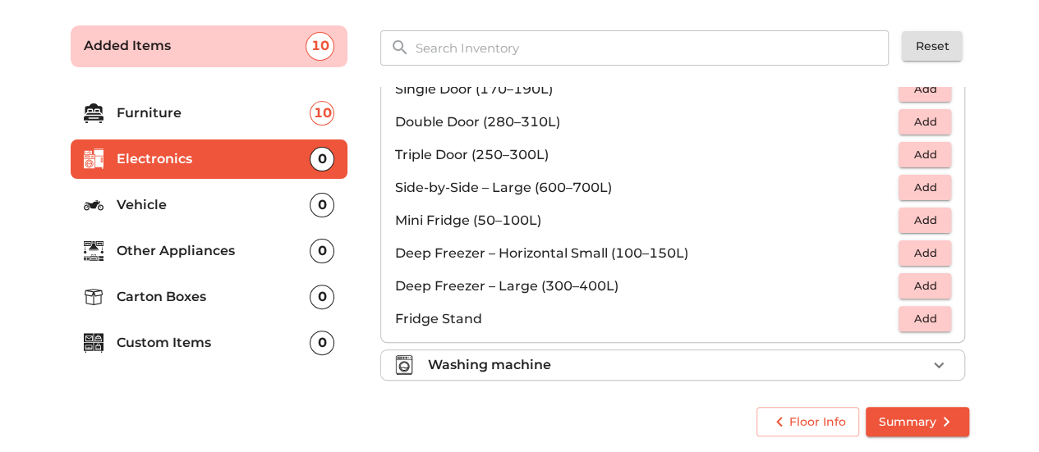
scroll to position [98, 0]
click at [922, 217] on span "Add" at bounding box center [925, 218] width 36 height 19
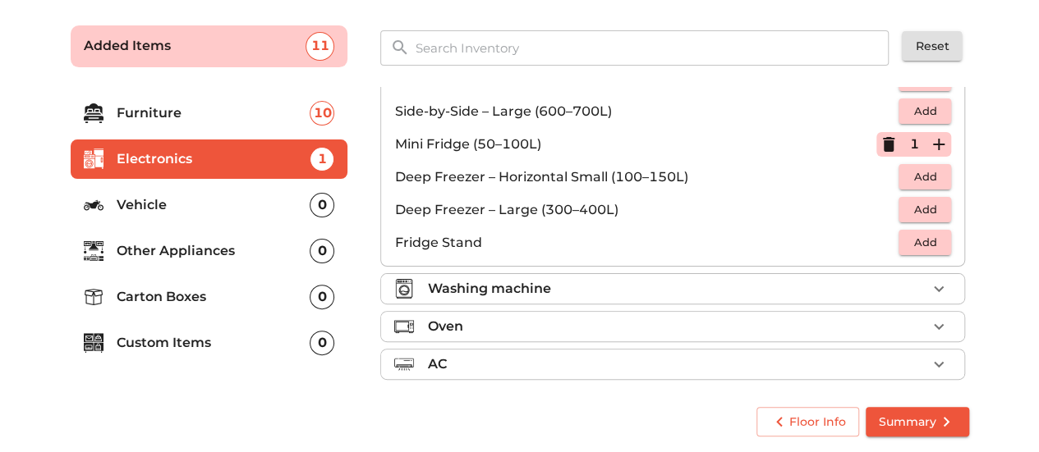
click at [582, 288] on div "Washing machine" at bounding box center [676, 289] width 499 height 20
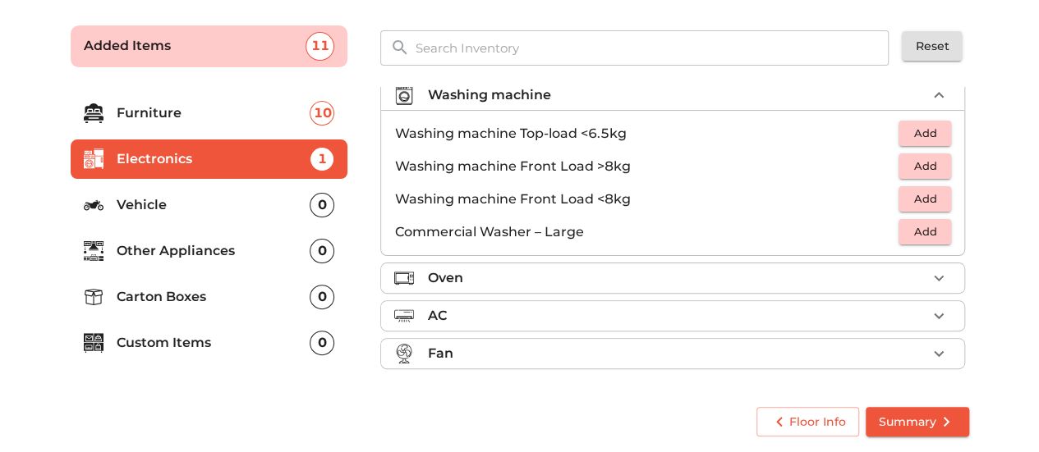
scroll to position [75, 0]
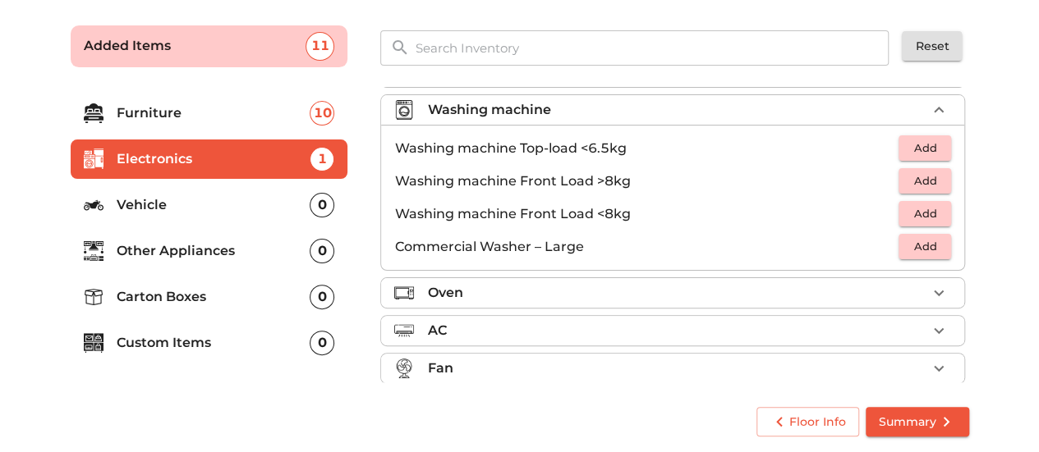
click at [929, 185] on span "Add" at bounding box center [925, 181] width 36 height 19
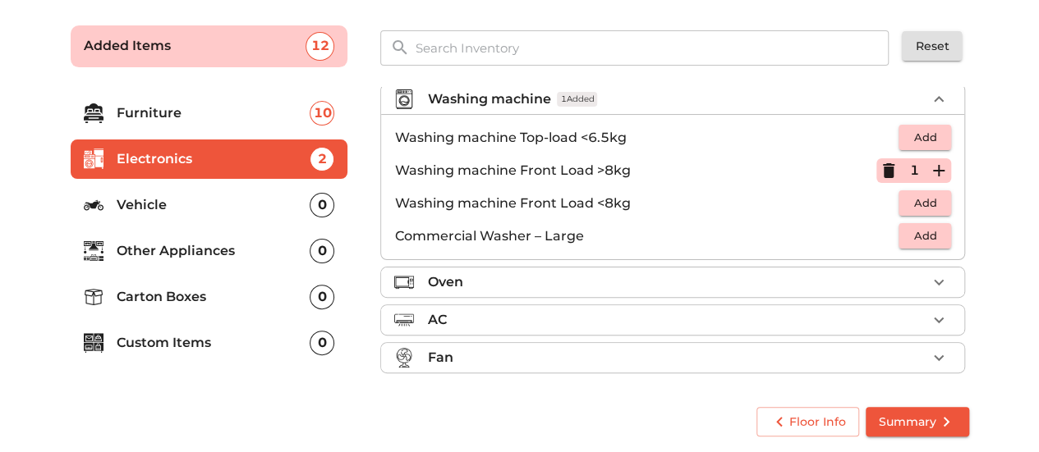
click at [715, 273] on div "Oven" at bounding box center [676, 283] width 499 height 20
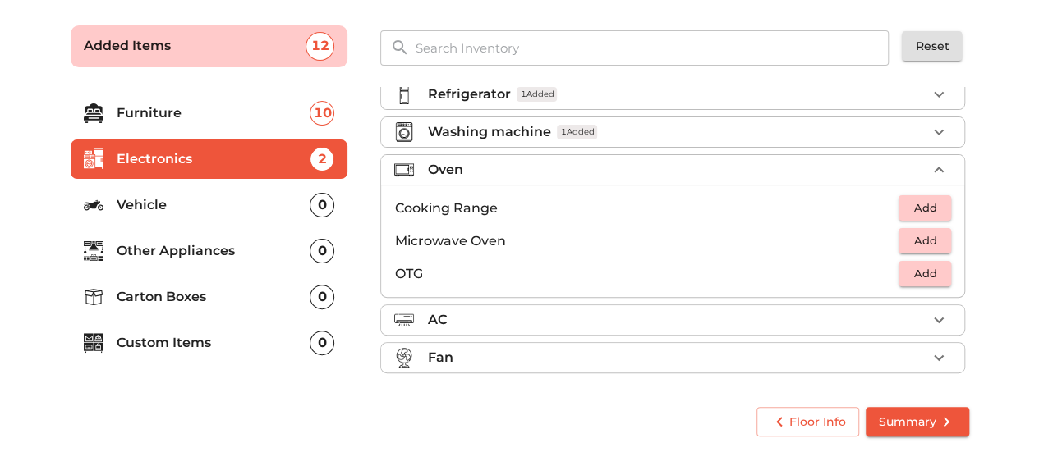
click at [715, 319] on div "AC" at bounding box center [676, 320] width 499 height 20
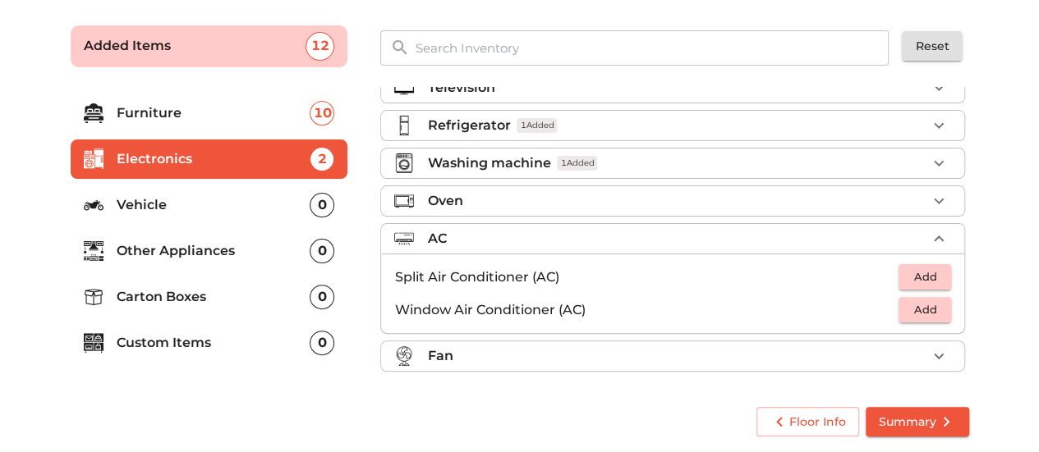
scroll to position [20, 0]
click at [734, 350] on div "Fan" at bounding box center [676, 358] width 499 height 20
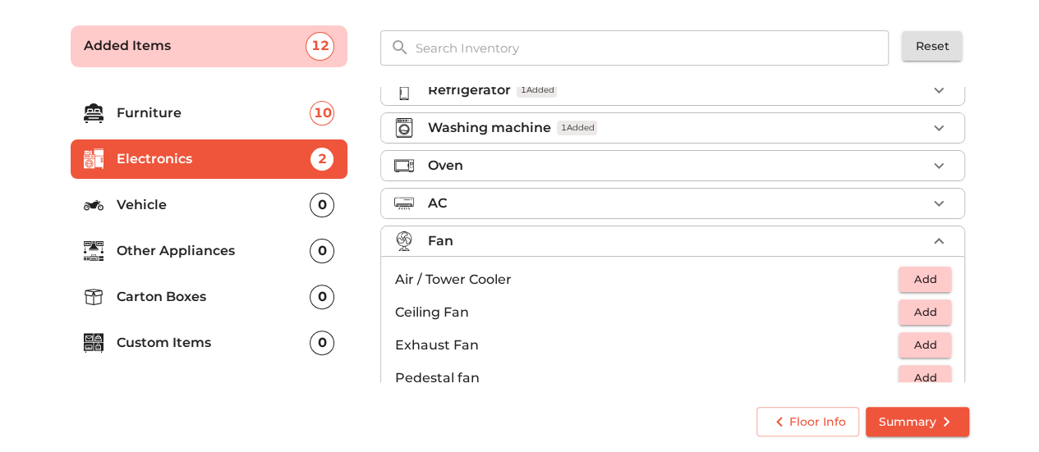
scroll to position [85, 0]
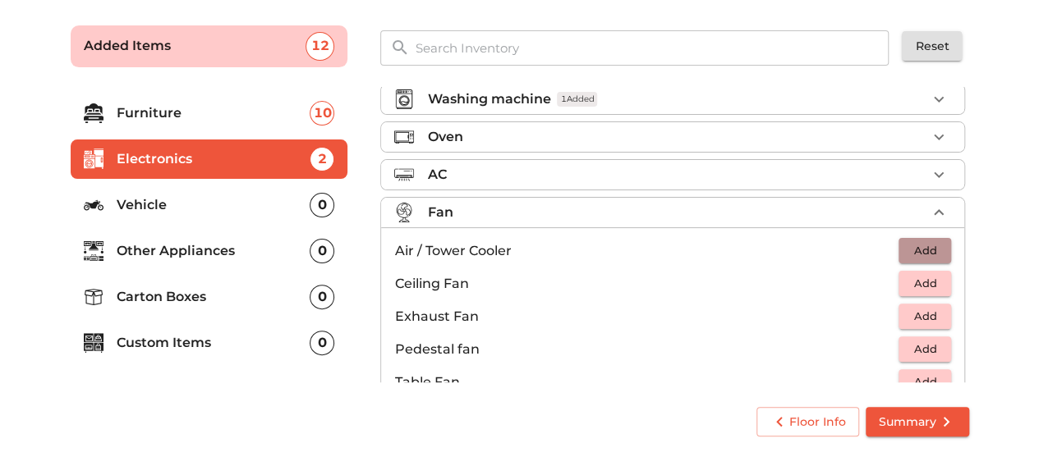
click at [926, 252] on span "Add" at bounding box center [925, 250] width 36 height 19
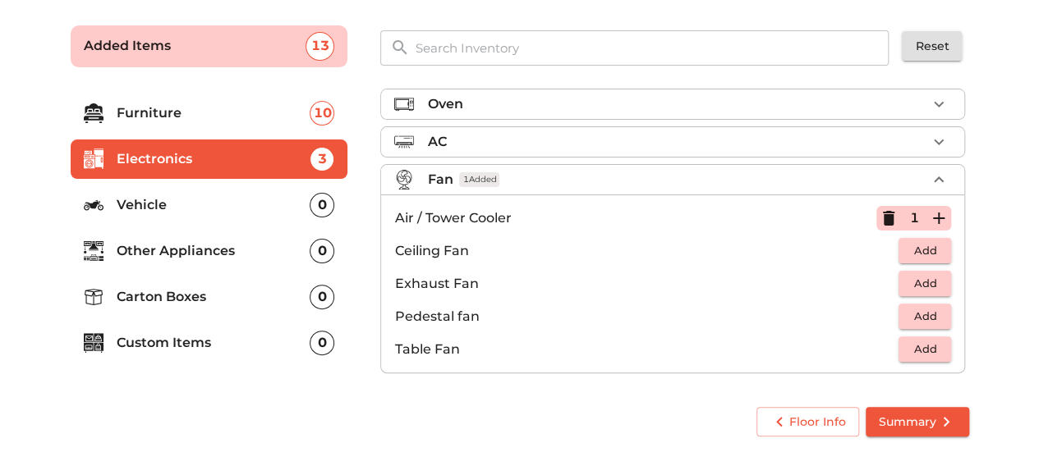
click at [250, 247] on p "Other Appliances" at bounding box center [214, 251] width 194 height 20
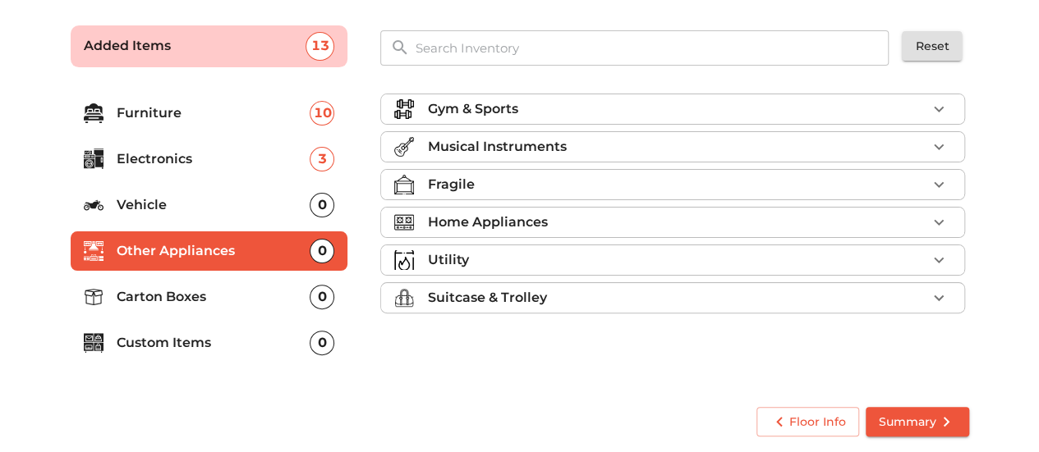
scroll to position [0, 0]
click at [677, 134] on li "Musical Instruments" at bounding box center [672, 147] width 583 height 30
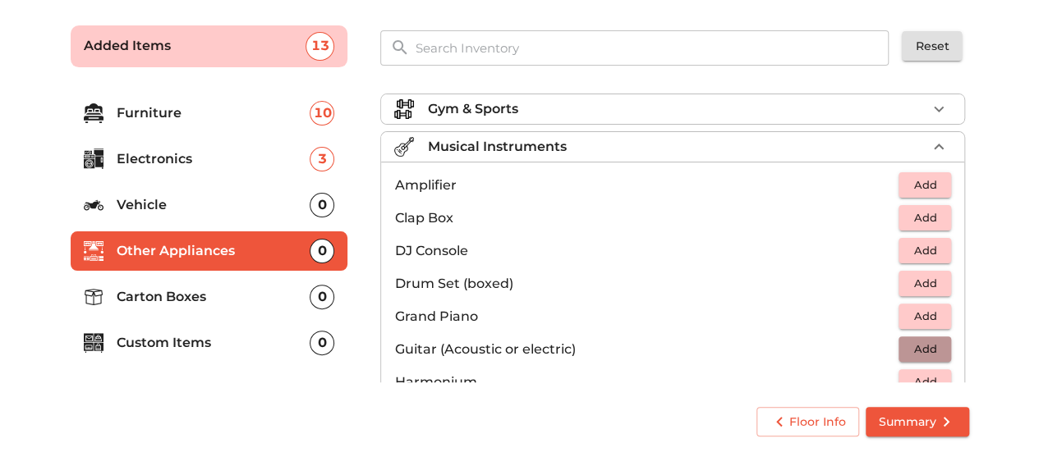
click at [927, 342] on span "Add" at bounding box center [925, 349] width 36 height 19
click at [929, 346] on icon "button" at bounding box center [939, 350] width 20 height 20
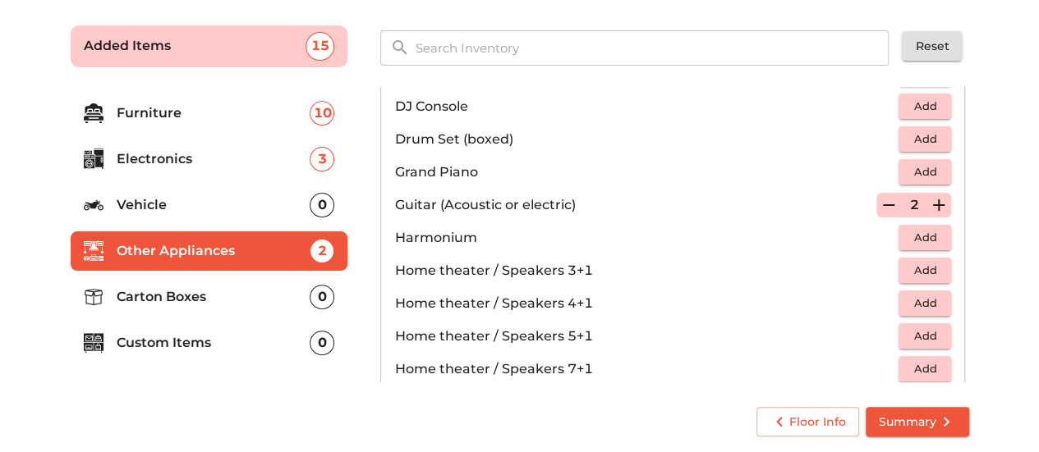
scroll to position [177, 0]
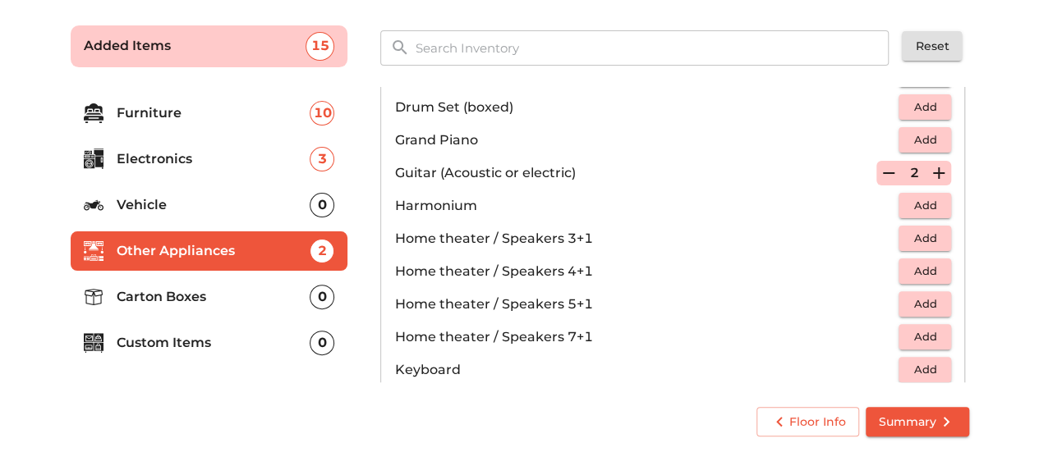
click at [218, 310] on li "Carton Boxes 0" at bounding box center [210, 297] width 278 height 39
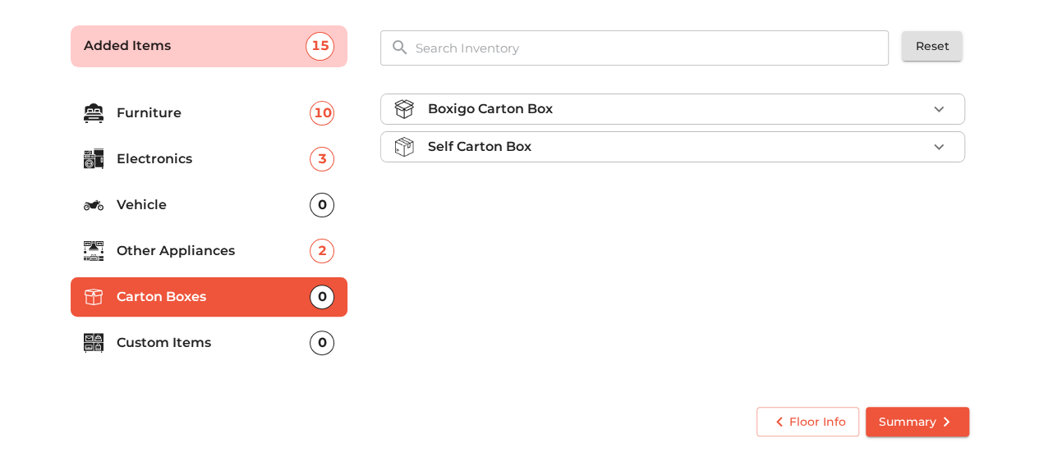
scroll to position [0, 0]
click at [806, 152] on div "Self Carton Box" at bounding box center [676, 147] width 499 height 20
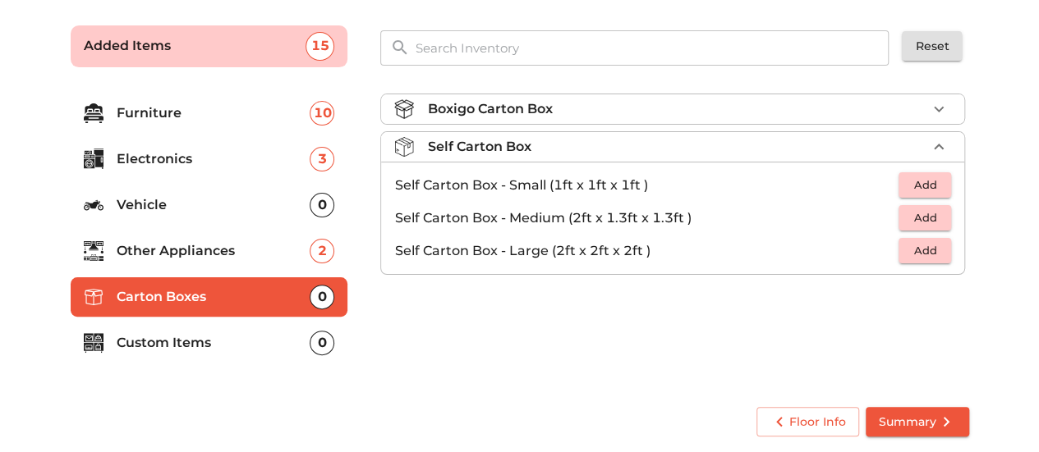
click at [940, 178] on span "Add" at bounding box center [925, 185] width 36 height 19
click at [940, 178] on icon "button" at bounding box center [939, 186] width 20 height 20
click at [944, 223] on button "Add" at bounding box center [924, 217] width 53 height 25
click at [944, 223] on icon "button" at bounding box center [939, 219] width 20 height 20
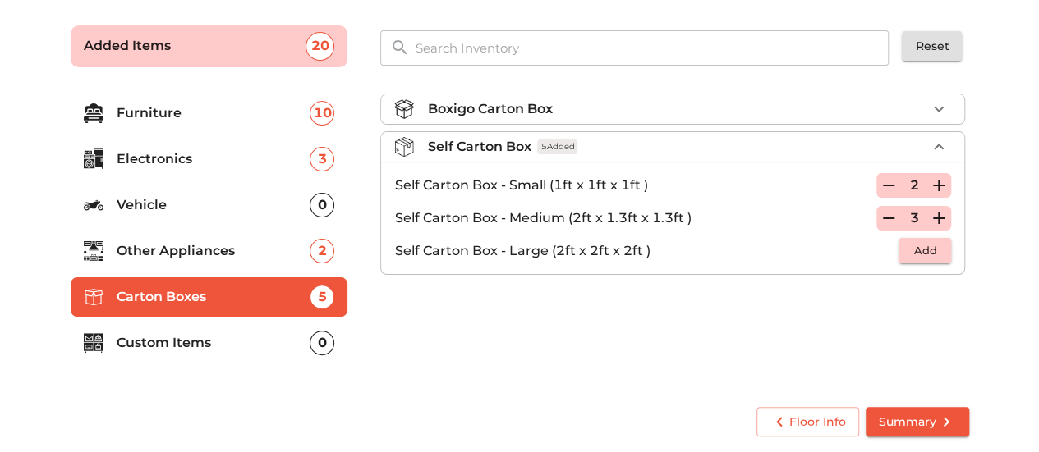
click at [930, 262] on li "Self Carton Box - Large (2ft x 2ft x 2ft ) Add" at bounding box center [672, 251] width 583 height 33
click at [930, 254] on span "Add" at bounding box center [925, 250] width 36 height 19
click at [930, 254] on icon "button" at bounding box center [939, 251] width 20 height 20
click at [136, 334] on p "Custom Items" at bounding box center [214, 343] width 194 height 20
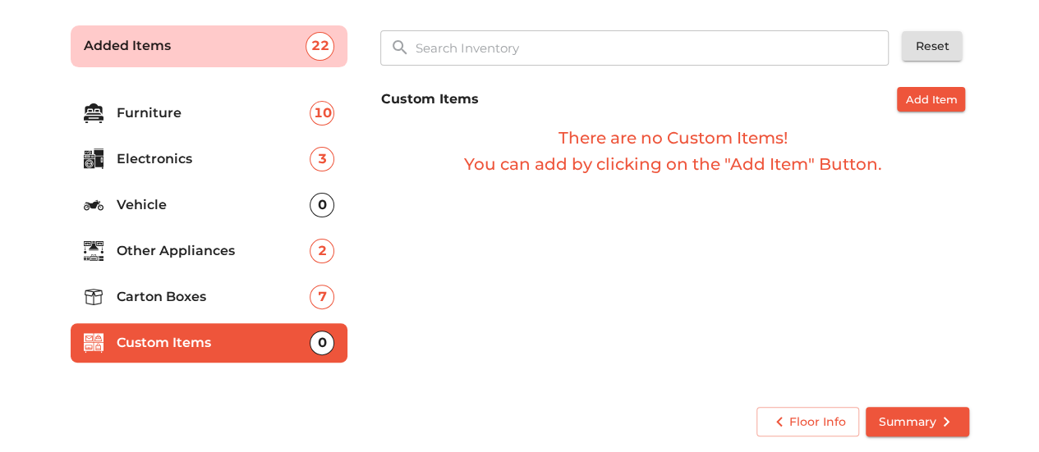
click at [187, 296] on p "Carton Boxes" at bounding box center [214, 297] width 194 height 20
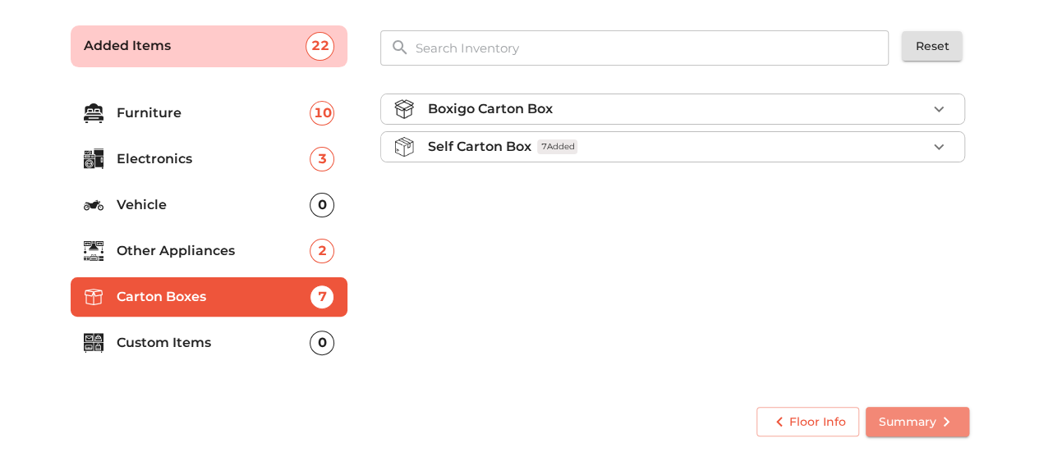
click at [914, 413] on span "Summary" at bounding box center [917, 422] width 77 height 21
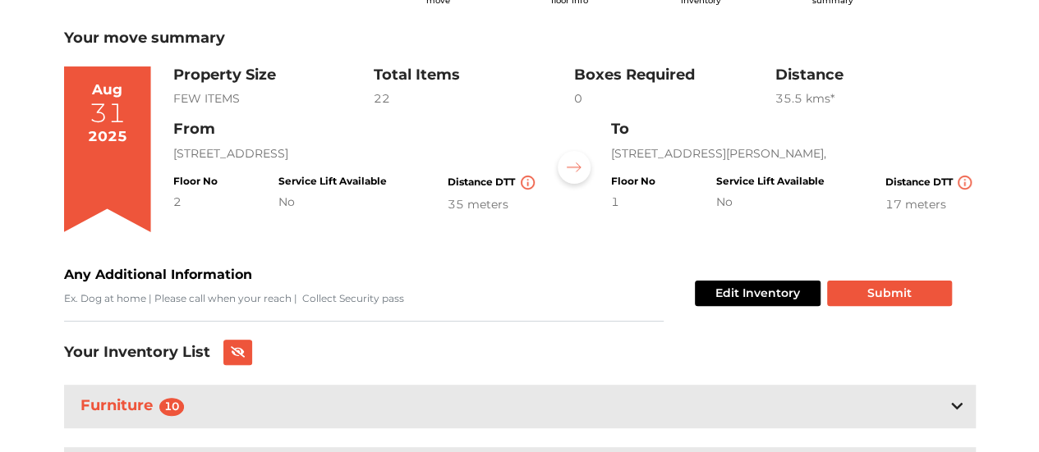
scroll to position [86, 0]
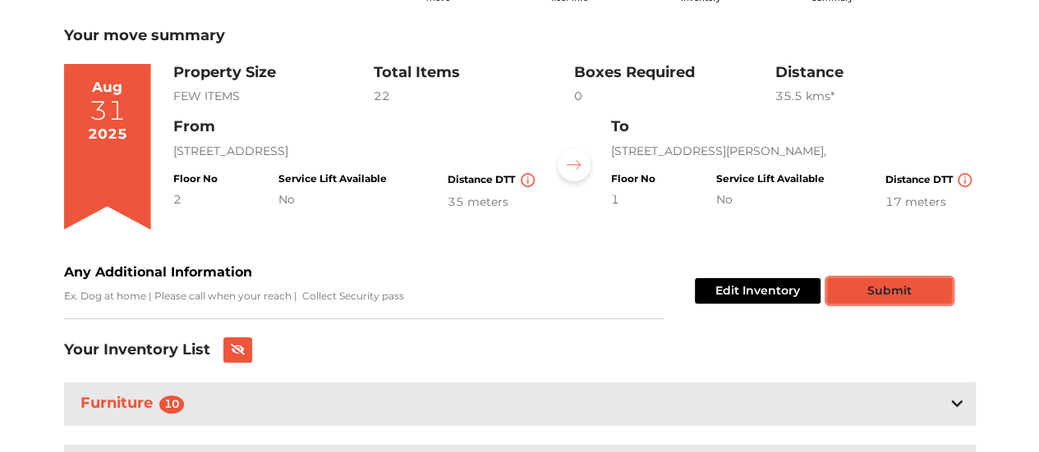
click at [931, 278] on button "Submit" at bounding box center [889, 290] width 125 height 25
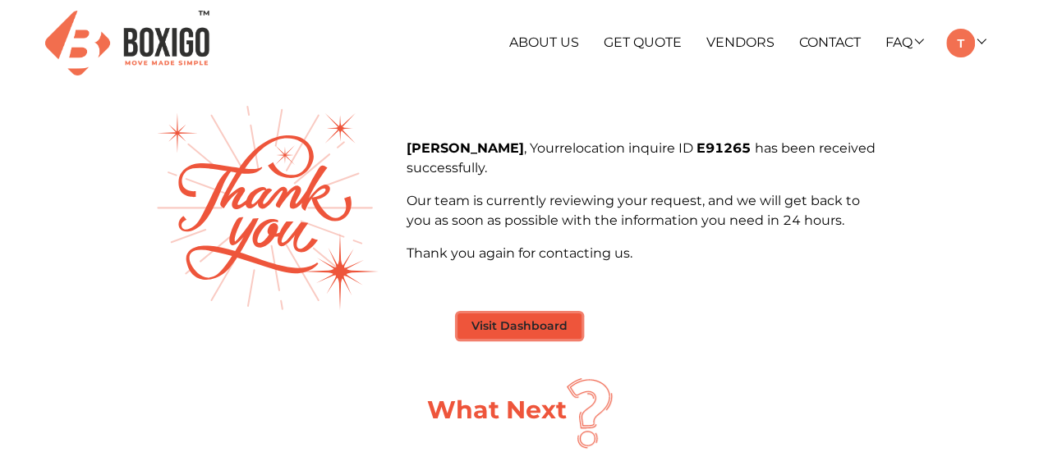
click at [560, 331] on button "Visit Dashboard" at bounding box center [519, 326] width 124 height 25
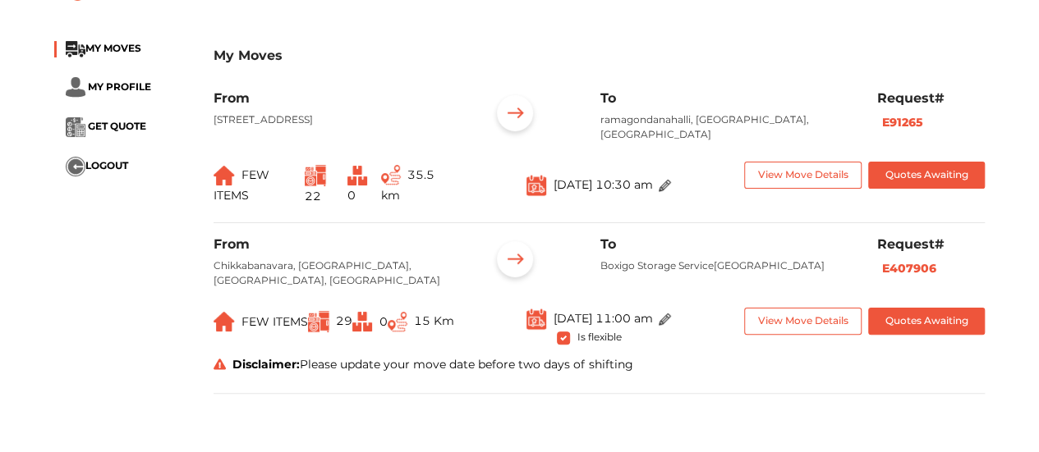
scroll to position [77, 0]
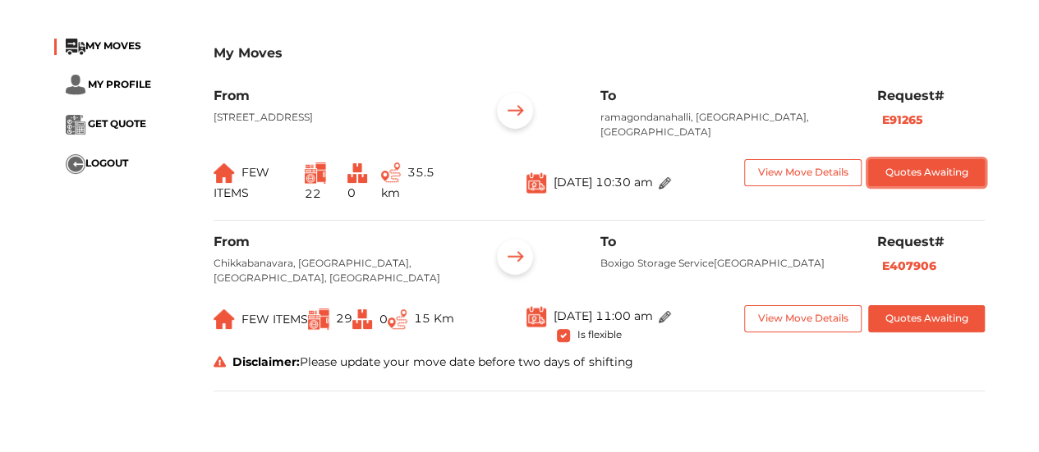
click at [911, 167] on button "Quotes Awaiting" at bounding box center [926, 172] width 117 height 27
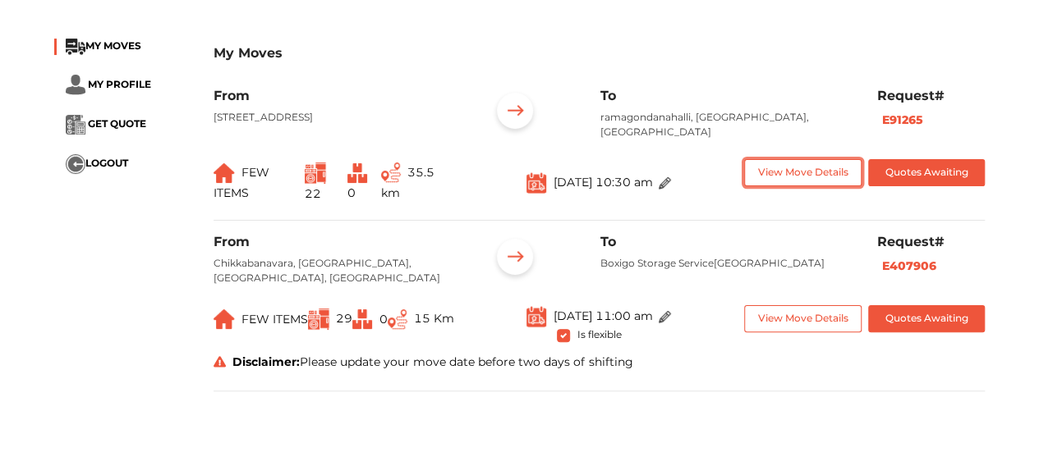
click at [815, 178] on button "View Move Details" at bounding box center [802, 172] width 117 height 27
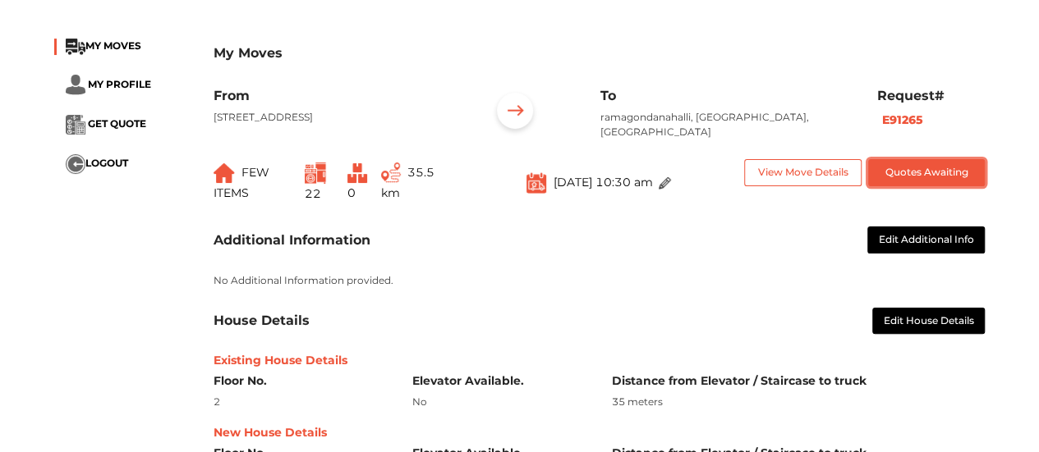
click at [923, 171] on button "Quotes Awaiting" at bounding box center [926, 172] width 117 height 27
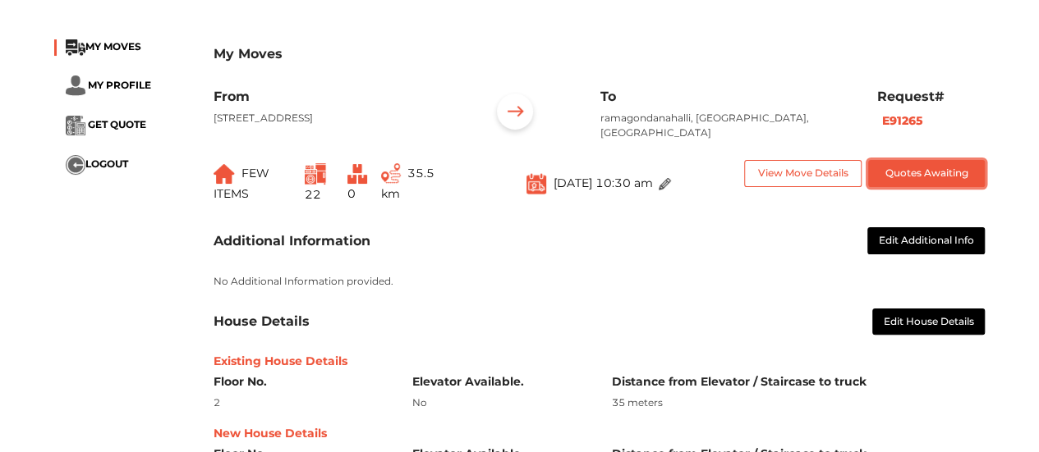
scroll to position [56, 0]
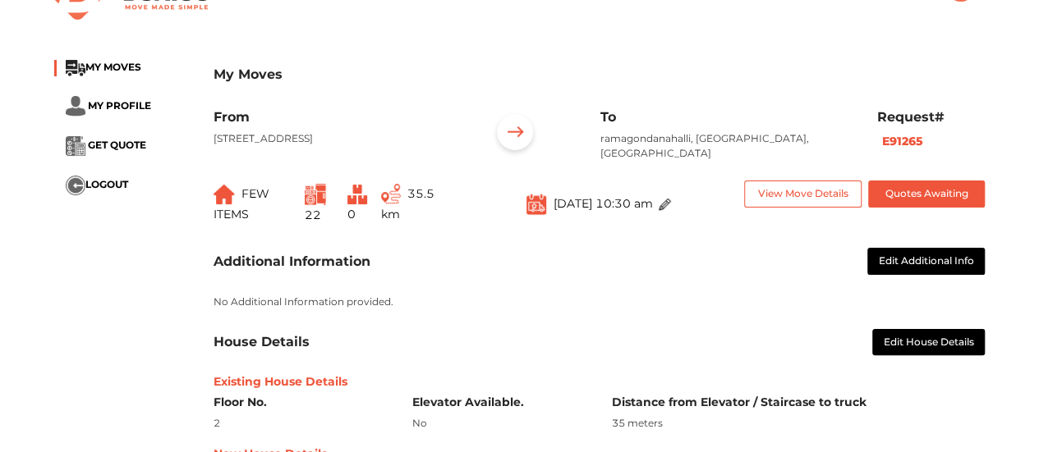
click at [401, 201] on img at bounding box center [391, 194] width 20 height 21
click at [671, 206] on img at bounding box center [665, 205] width 12 height 12
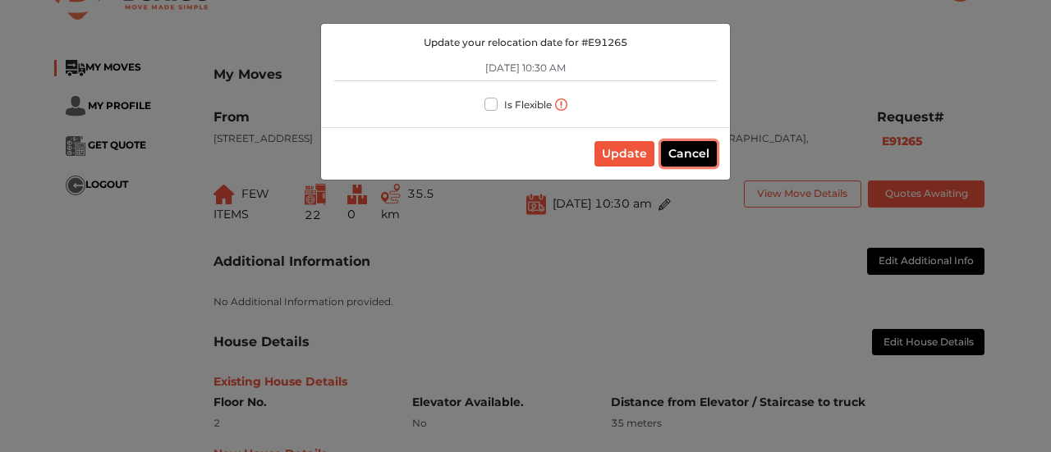
click at [675, 149] on button "Cancel" at bounding box center [689, 153] width 56 height 25
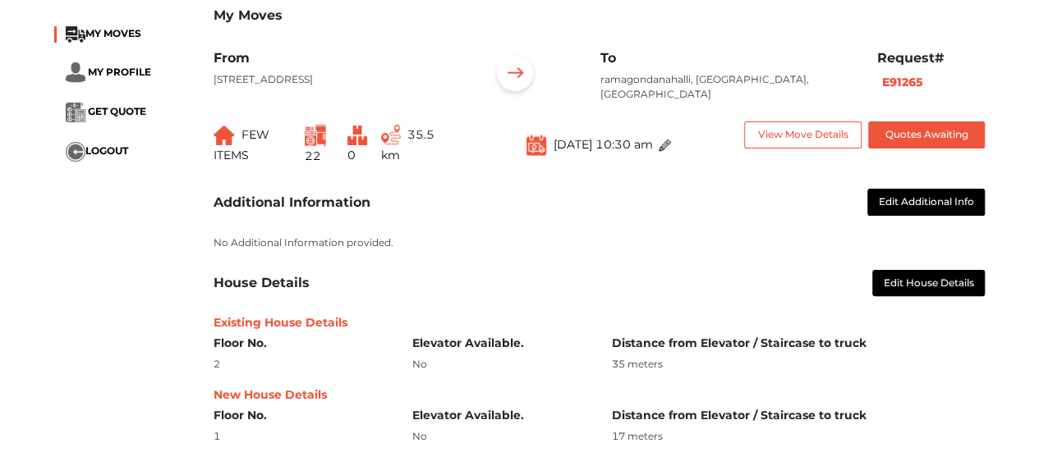
scroll to position [0, 0]
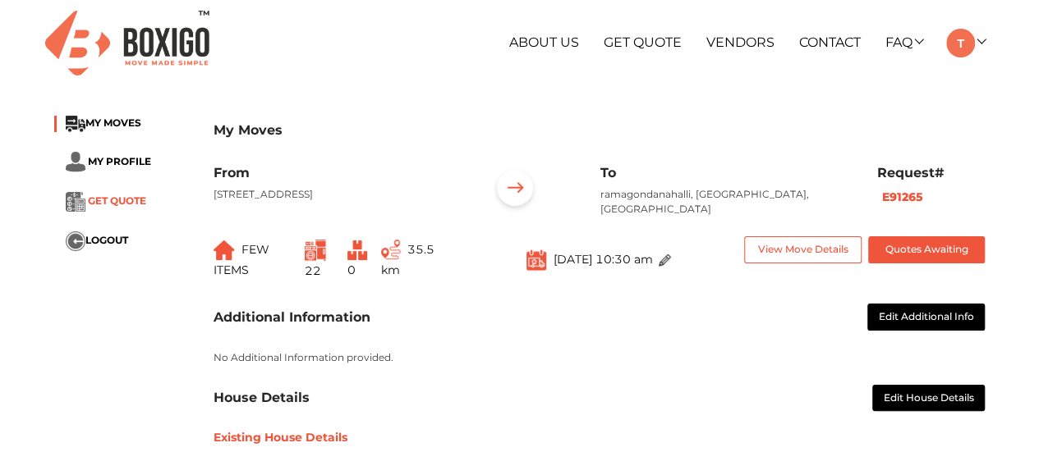
click at [120, 201] on span "GET QUOTE" at bounding box center [117, 201] width 58 height 12
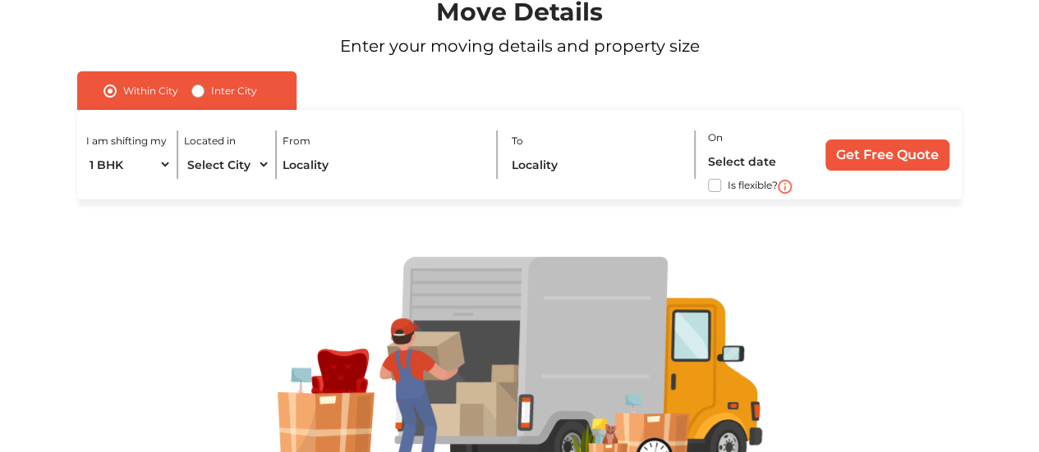
scroll to position [138, 0]
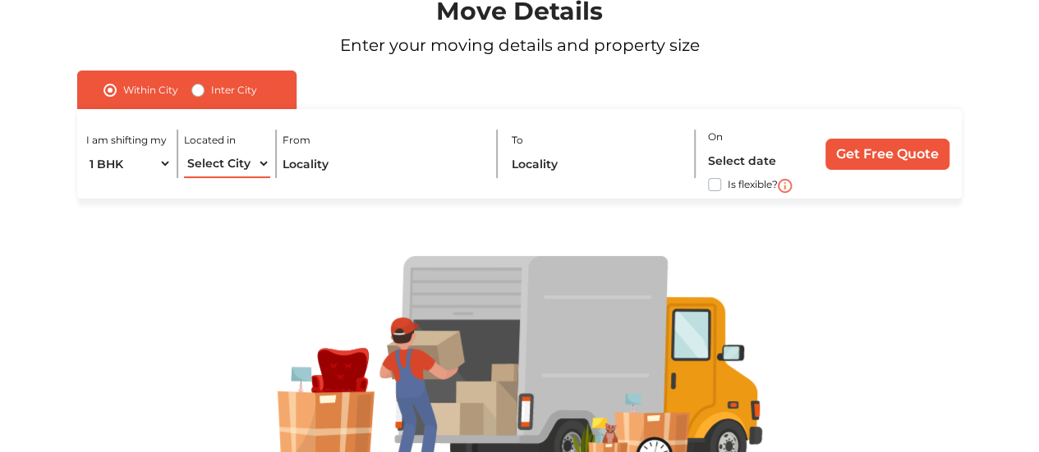
click at [255, 165] on select "Select City [GEOGRAPHIC_DATA] [GEOGRAPHIC_DATA] [GEOGRAPHIC_DATA] [GEOGRAPHIC_D…" at bounding box center [226, 163] width 85 height 29
select select "[GEOGRAPHIC_DATA]"
click at [184, 149] on select "Select City [GEOGRAPHIC_DATA] [GEOGRAPHIC_DATA] [GEOGRAPHIC_DATA] [GEOGRAPHIC_D…" at bounding box center [226, 163] width 85 height 29
click at [342, 164] on input "text" at bounding box center [383, 163] width 202 height 29
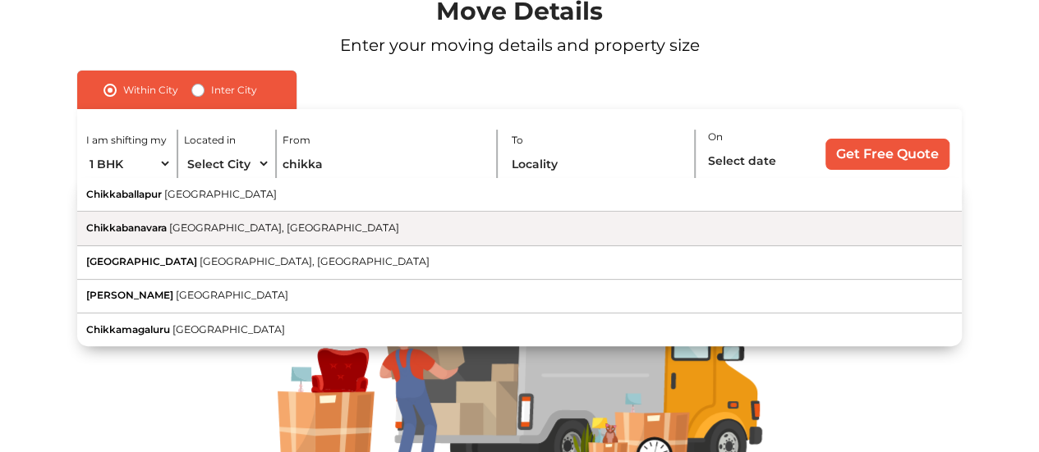
click at [172, 227] on span "[GEOGRAPHIC_DATA], [GEOGRAPHIC_DATA]" at bounding box center [284, 228] width 230 height 12
type input "Chikkabanavara, [GEOGRAPHIC_DATA], [GEOGRAPHIC_DATA]"
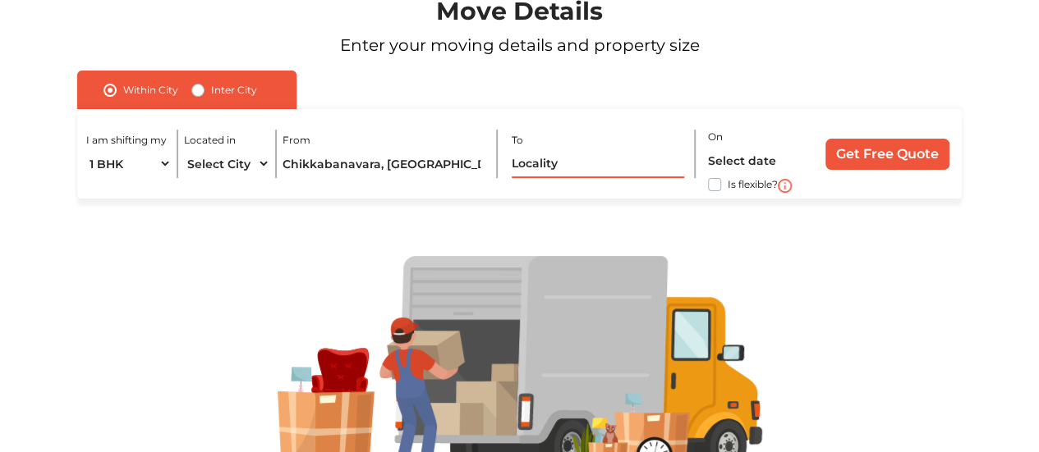
click at [562, 160] on input "text" at bounding box center [598, 163] width 173 height 29
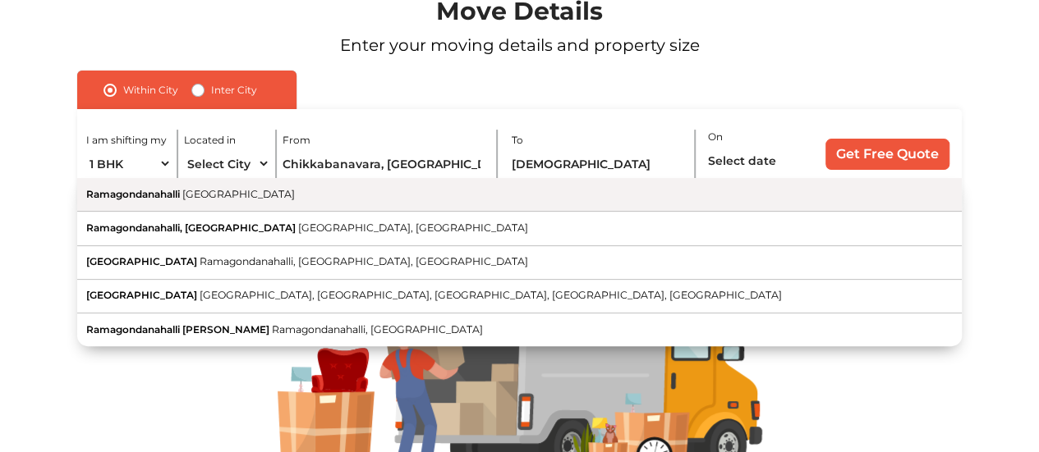
click at [282, 207] on button "Ramagondanahalli [GEOGRAPHIC_DATA]" at bounding box center [519, 195] width 884 height 34
type input "Ramagondanahalli, [GEOGRAPHIC_DATA]"
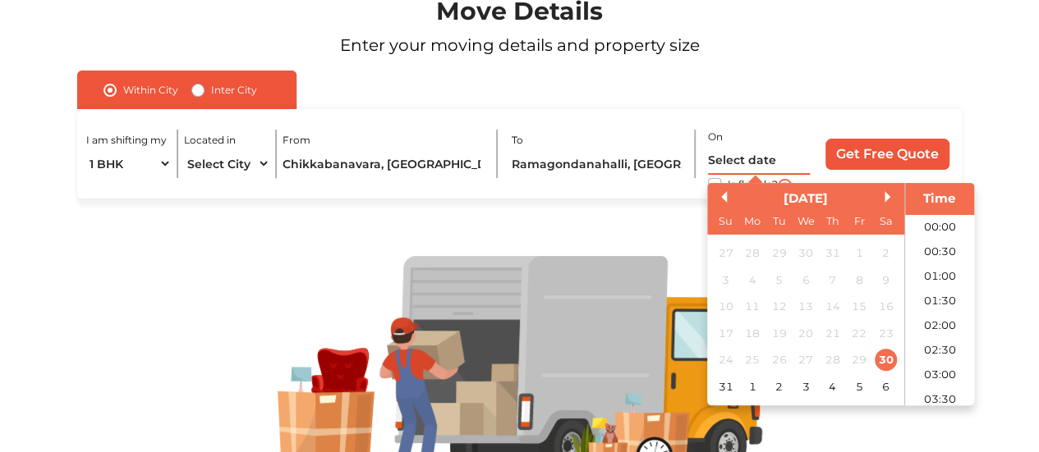
scroll to position [385, 0]
click at [765, 163] on input "text" at bounding box center [759, 160] width 102 height 29
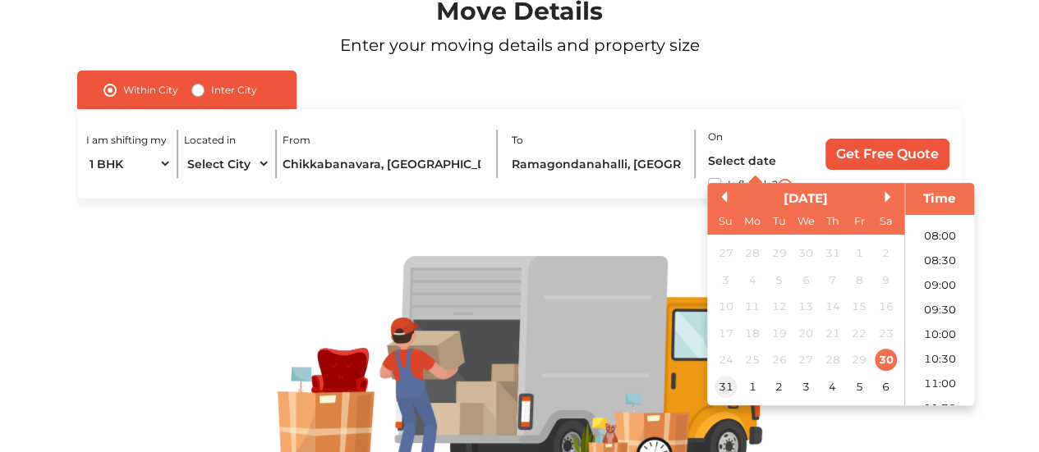
click at [732, 389] on div "31" at bounding box center [725, 387] width 22 height 22
click at [936, 366] on li "10:30" at bounding box center [940, 359] width 70 height 25
type input "[DATE] 10:30 AM"
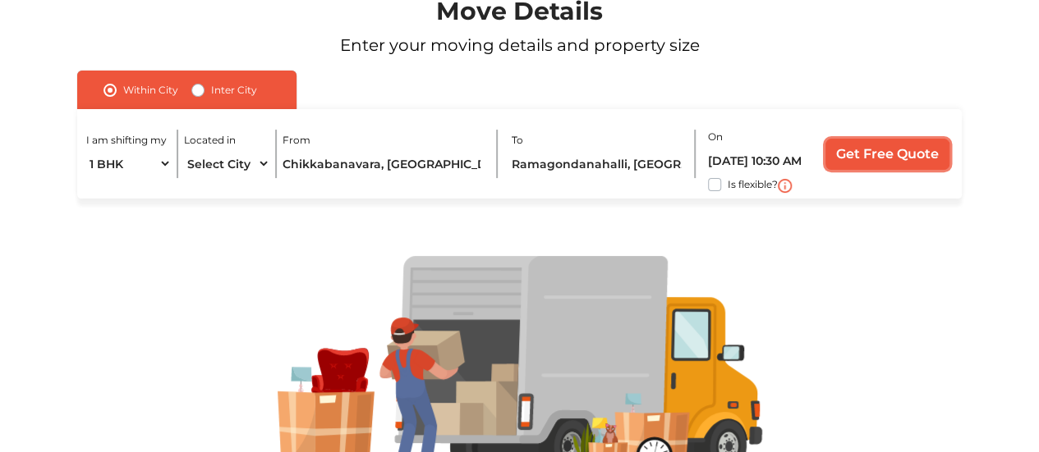
click at [907, 149] on input "Get Free Quote" at bounding box center [887, 154] width 124 height 31
